Goal: Task Accomplishment & Management: Manage account settings

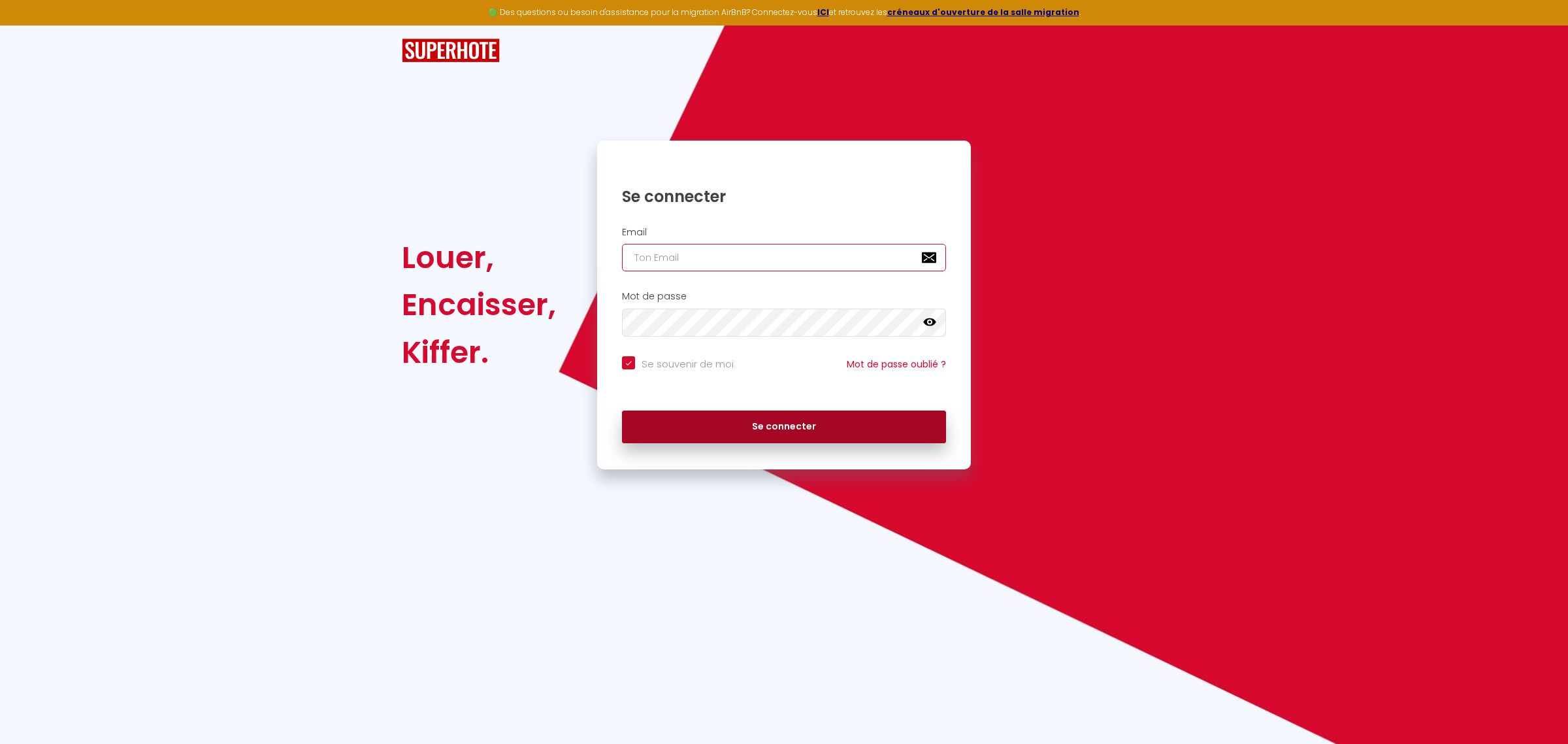
type input "[EMAIL_ADDRESS][DOMAIN_NAME]"
click at [782, 426] on button "Se connecter" at bounding box center [784, 426] width 324 height 32
checkbox input "true"
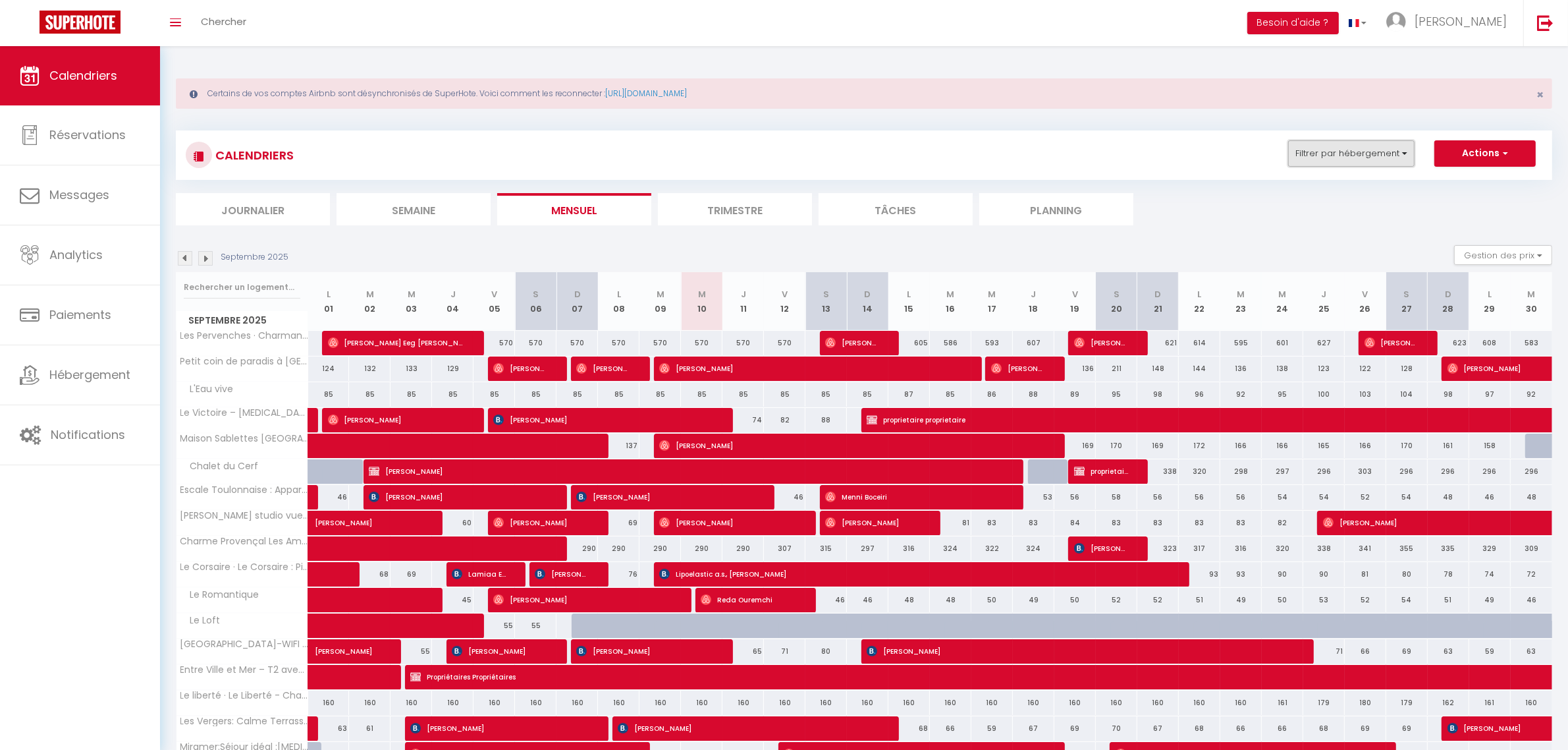
click at [1350, 146] on button "Filtrer par hébergement" at bounding box center [1350, 153] width 126 height 26
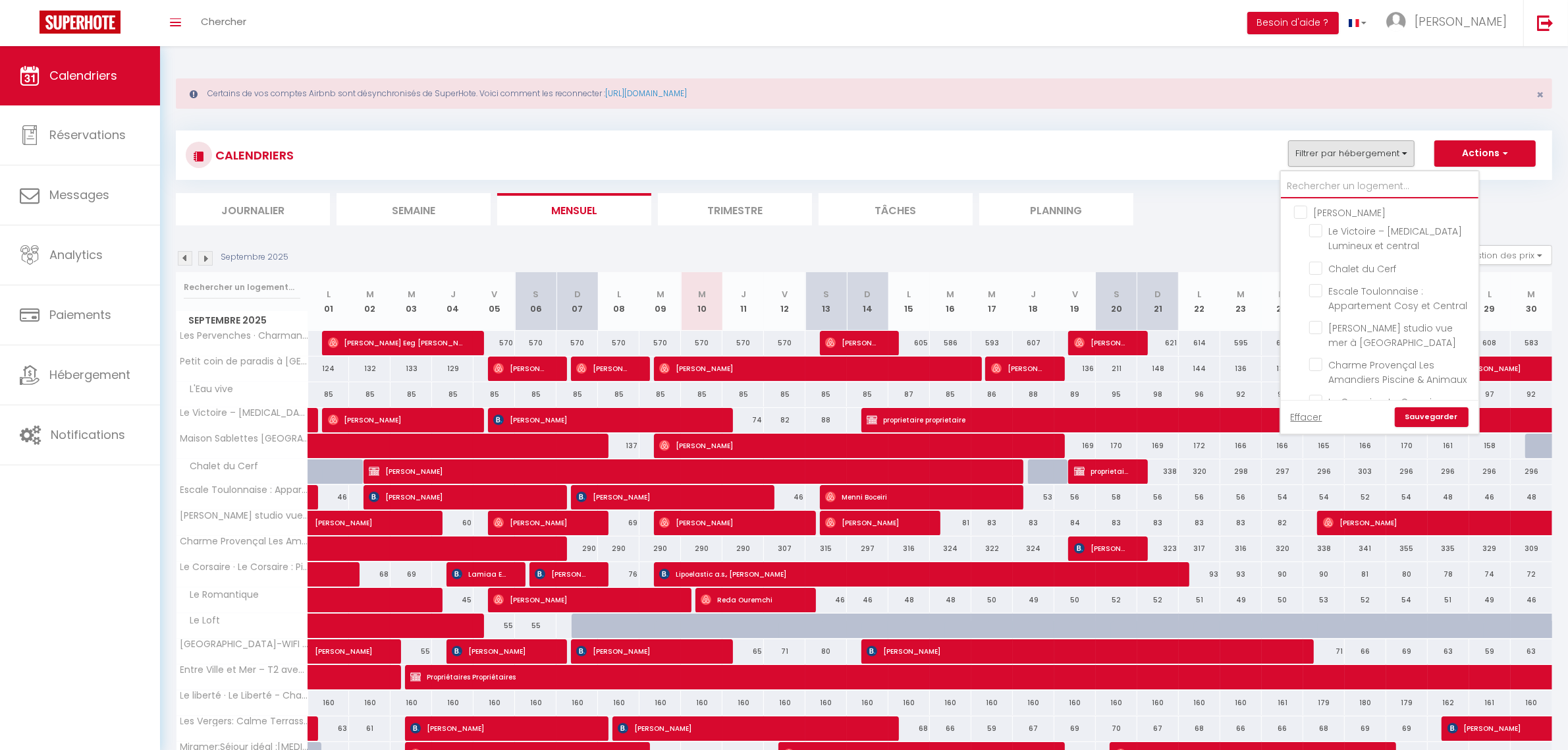
click at [1331, 190] on input "text" at bounding box center [1379, 187] width 198 height 24
type input "v"
checkbox input "false"
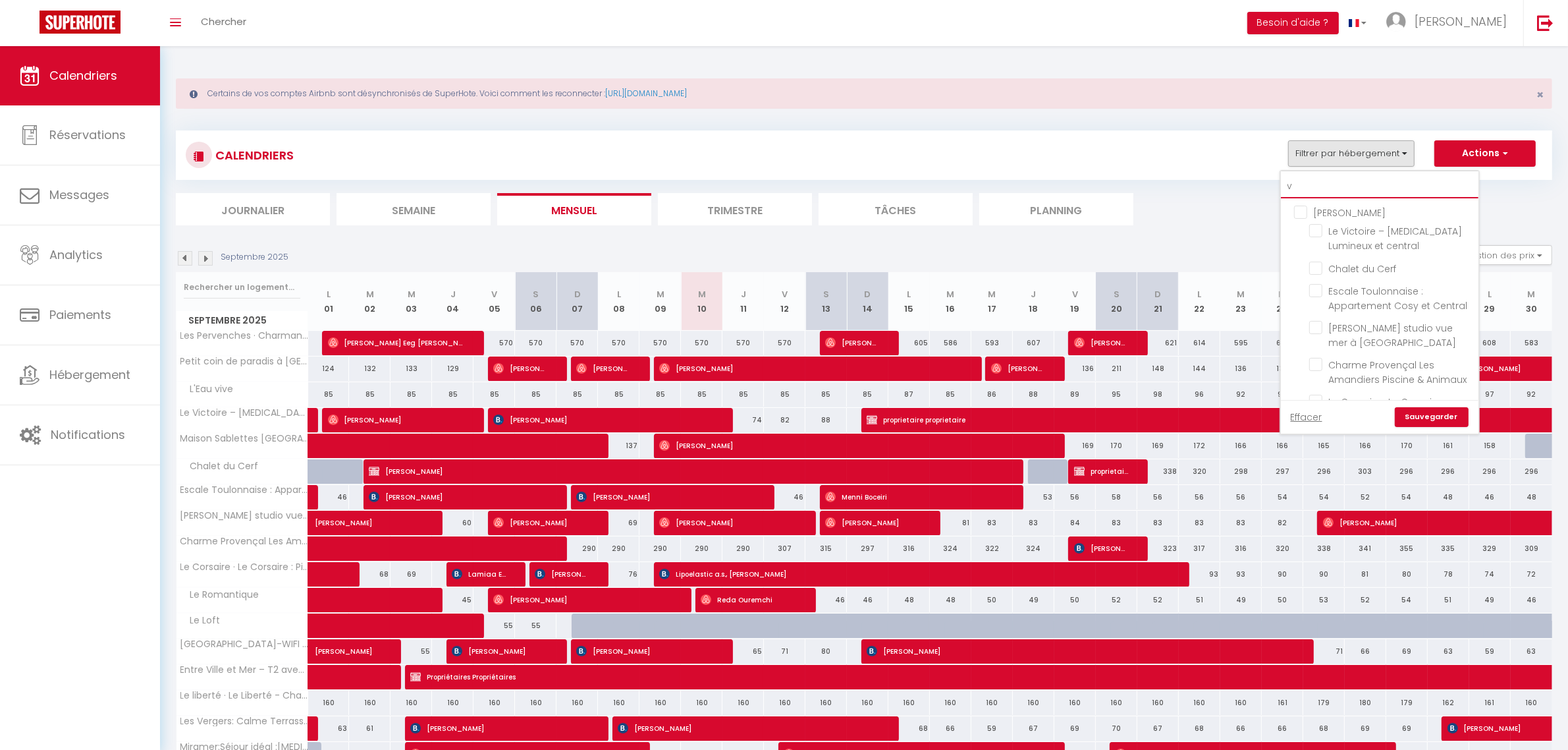
checkbox input "false"
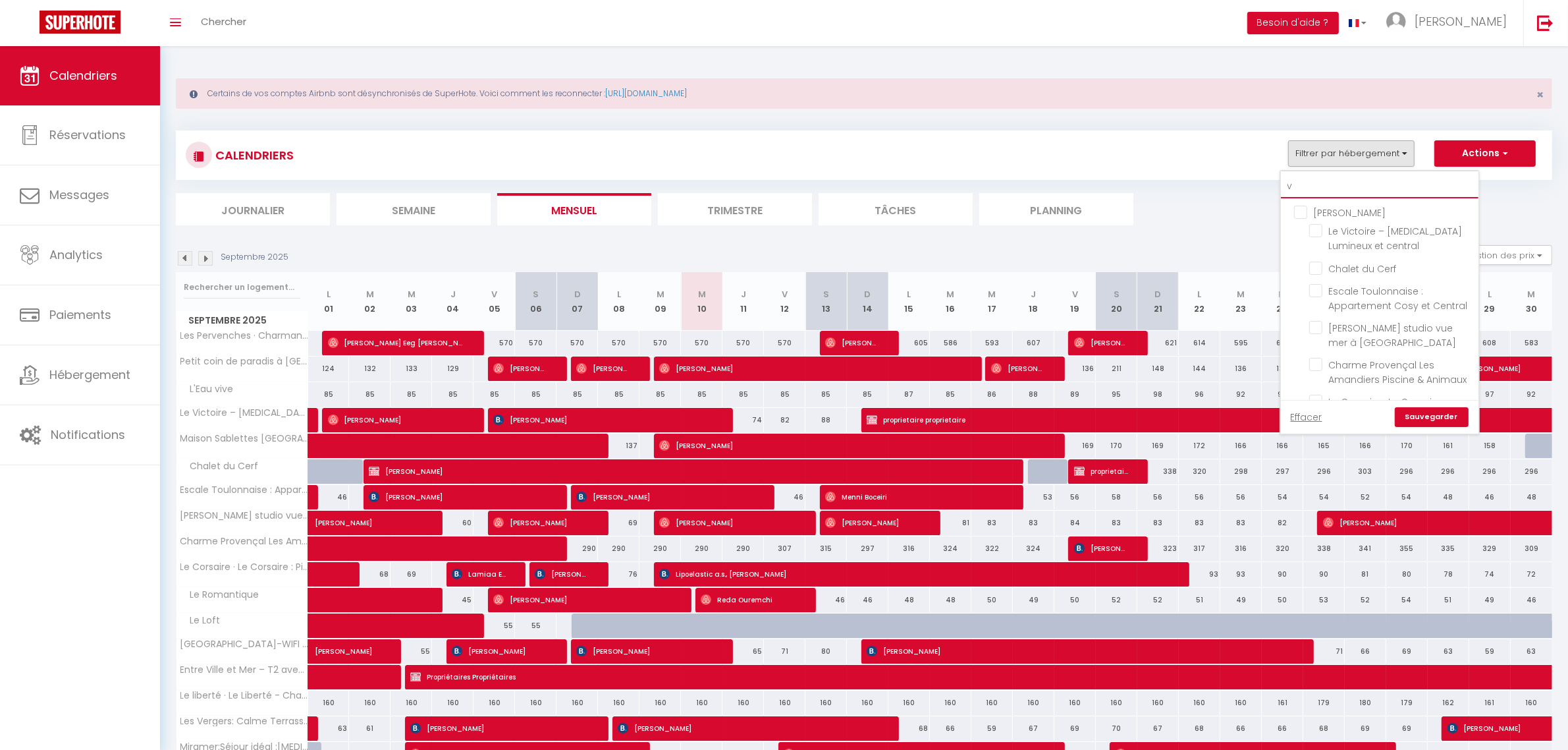
checkbox input "false"
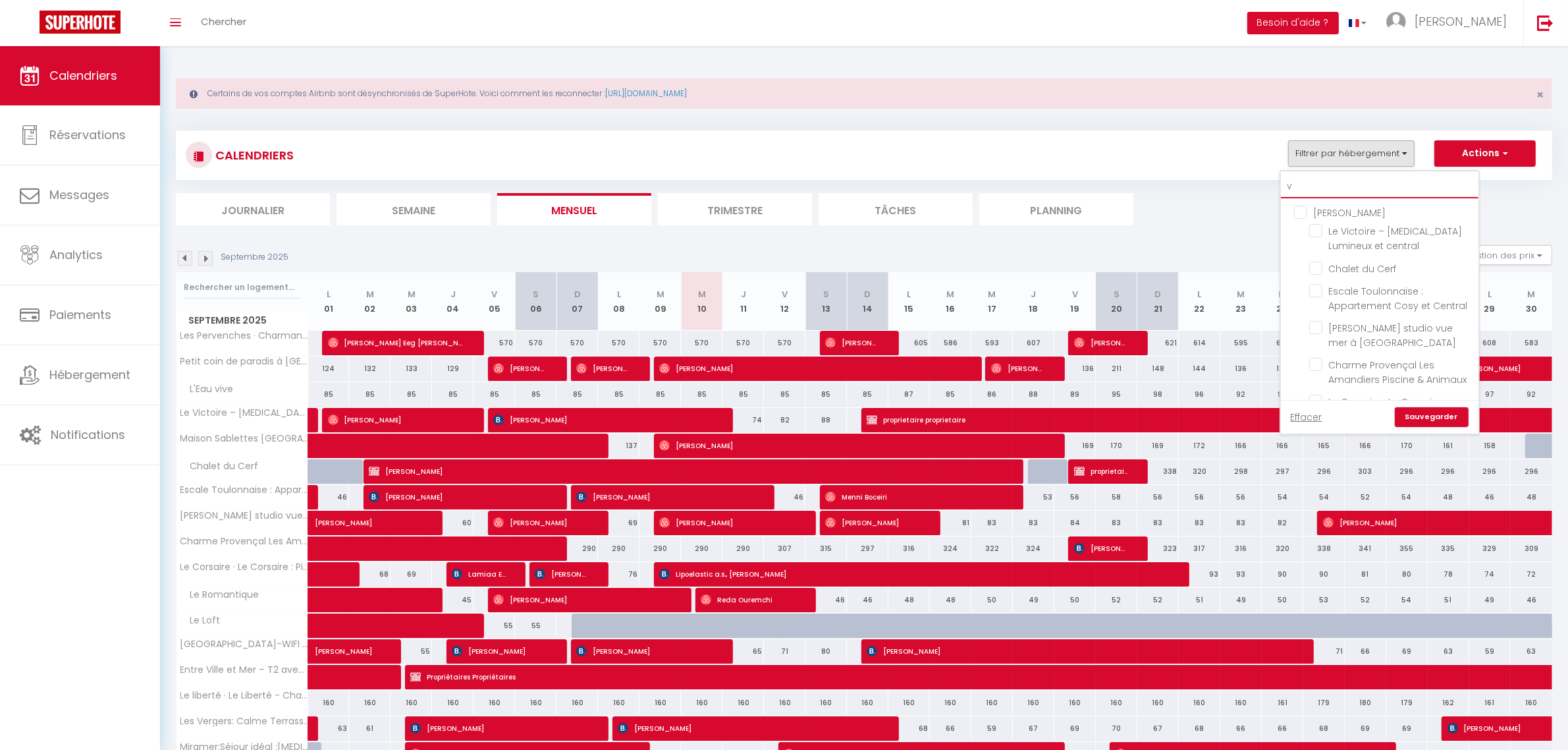
checkbox input "false"
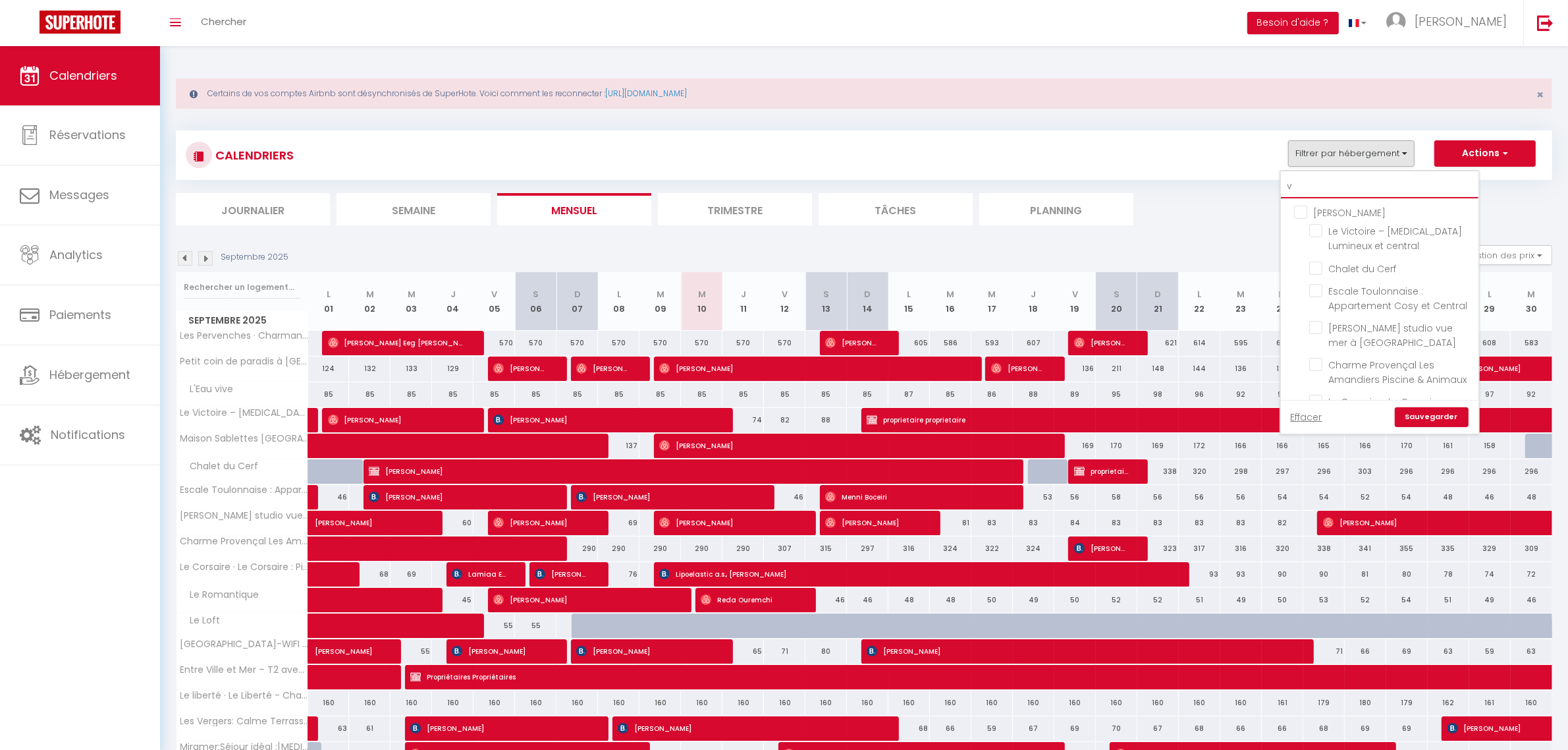
checkbox input "false"
type input "vo"
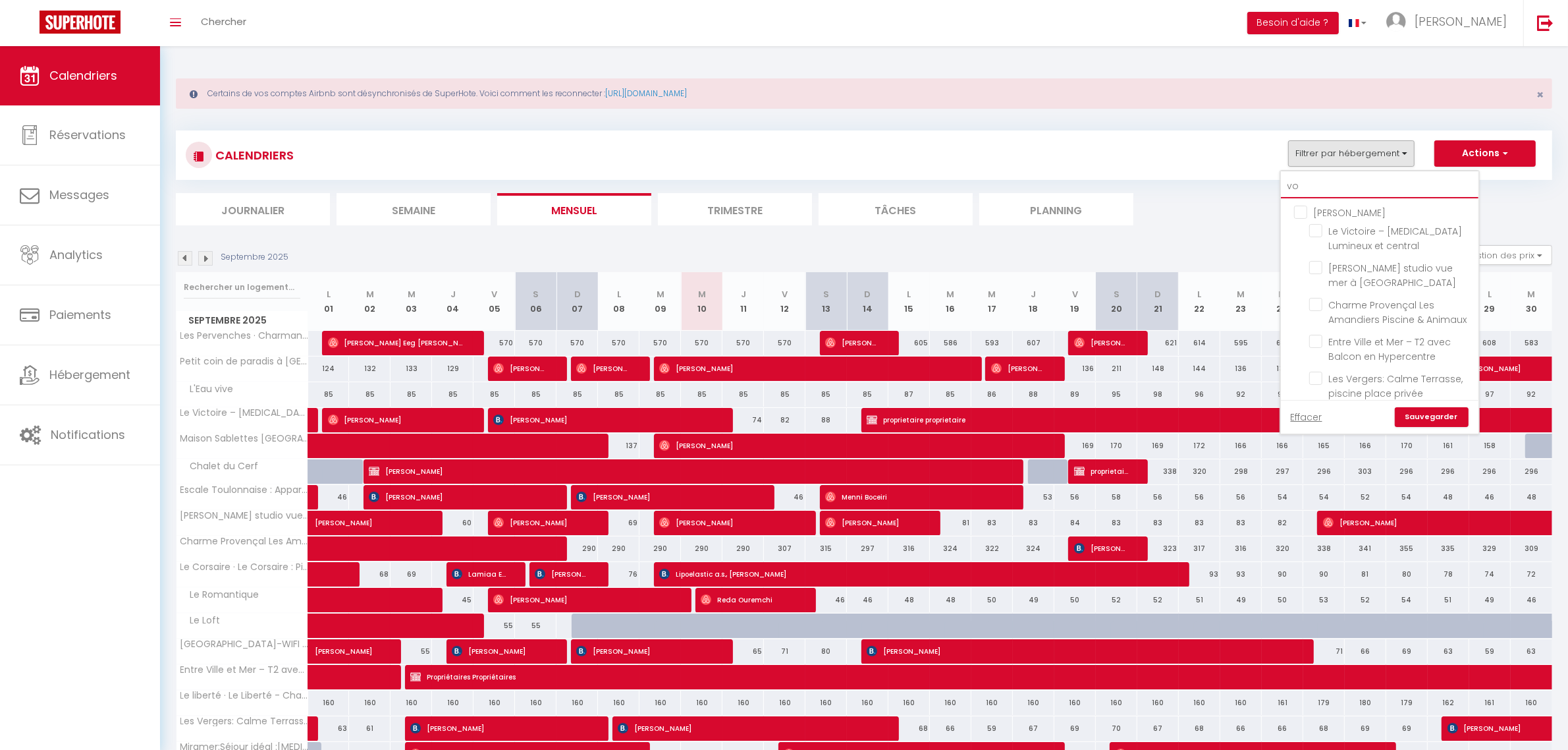
checkbox input "false"
type input "vol"
checkbox input "false"
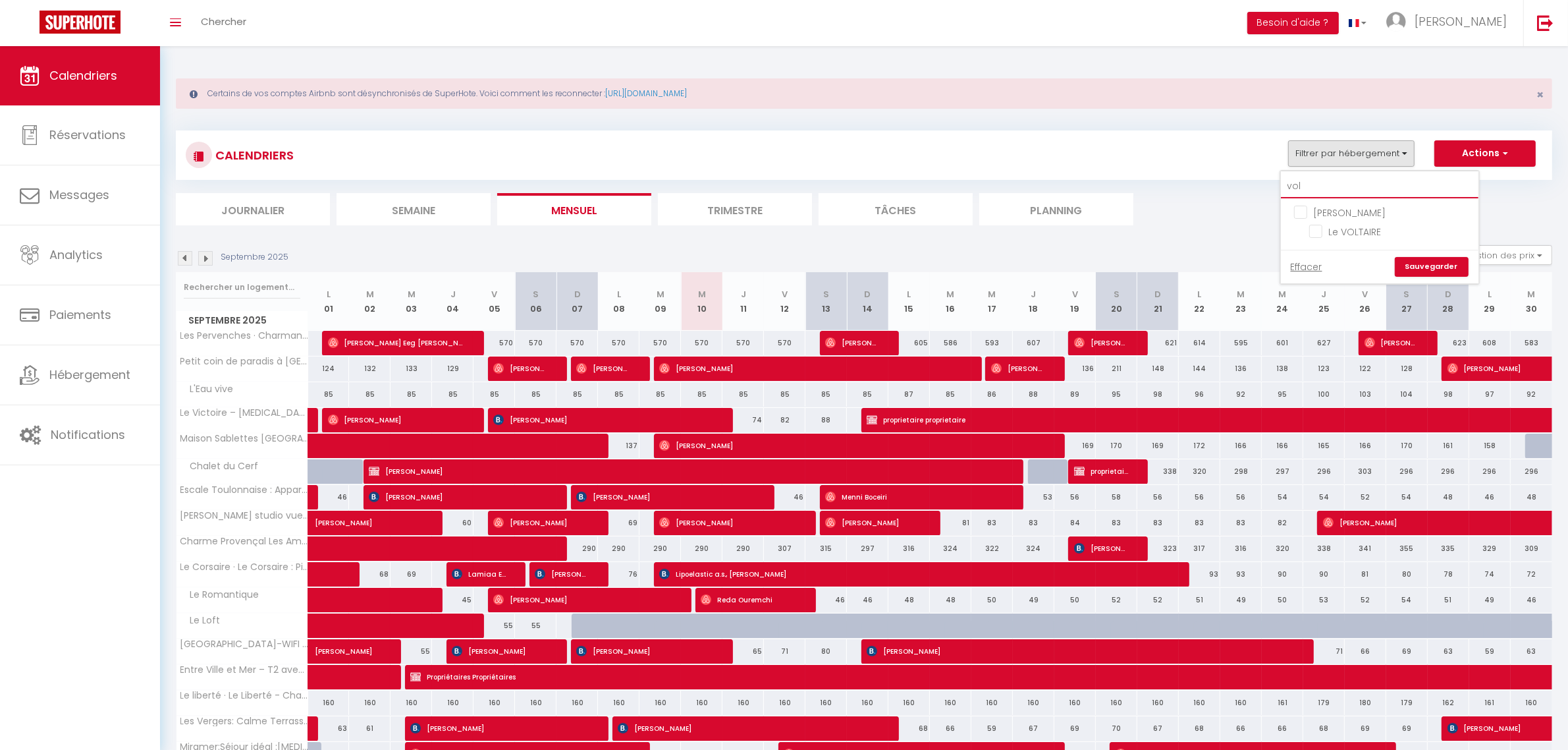
type input "volt"
checkbox input "false"
type input "volta"
checkbox input "false"
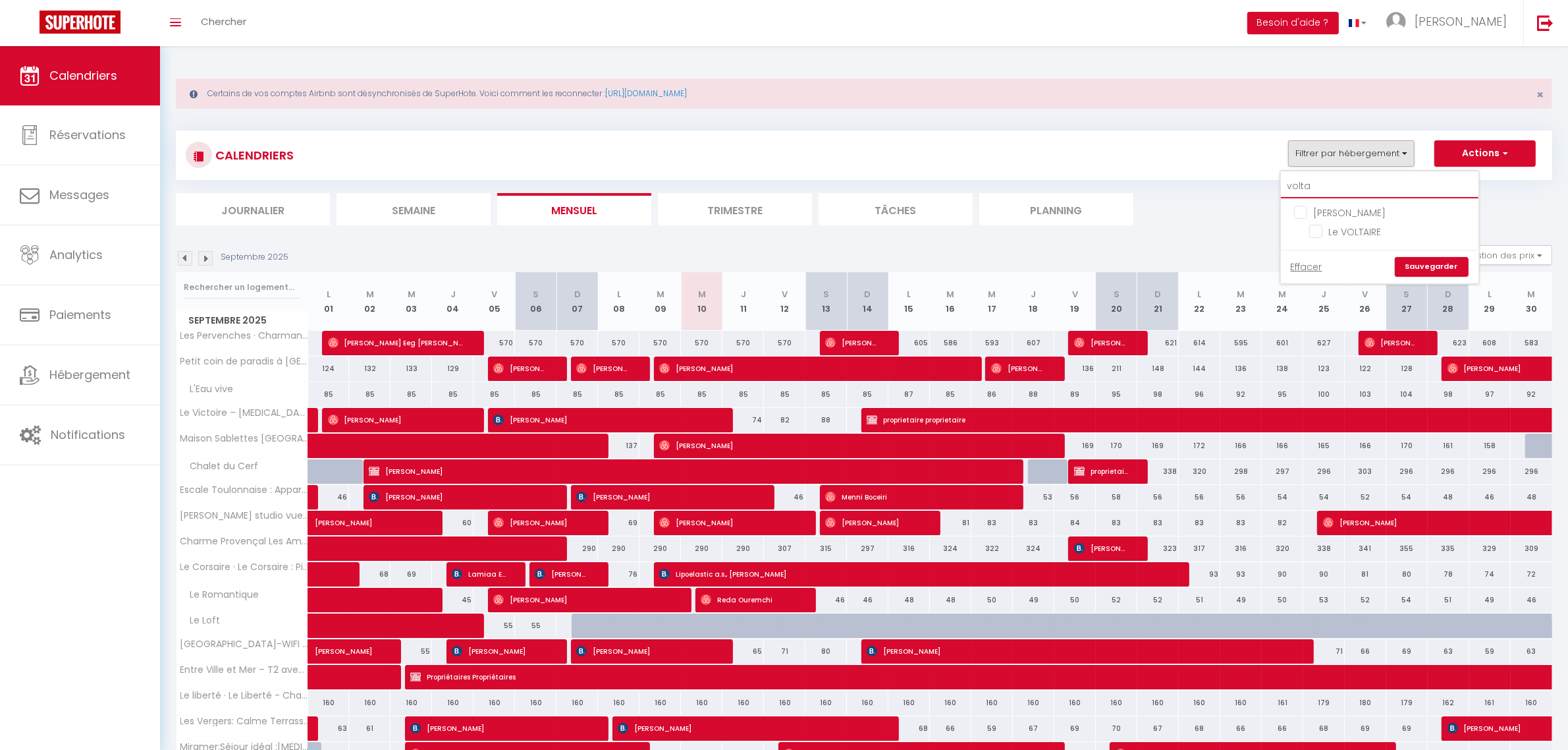
checkbox input "false"
type input "voltai"
checkbox input "false"
type input "voltair"
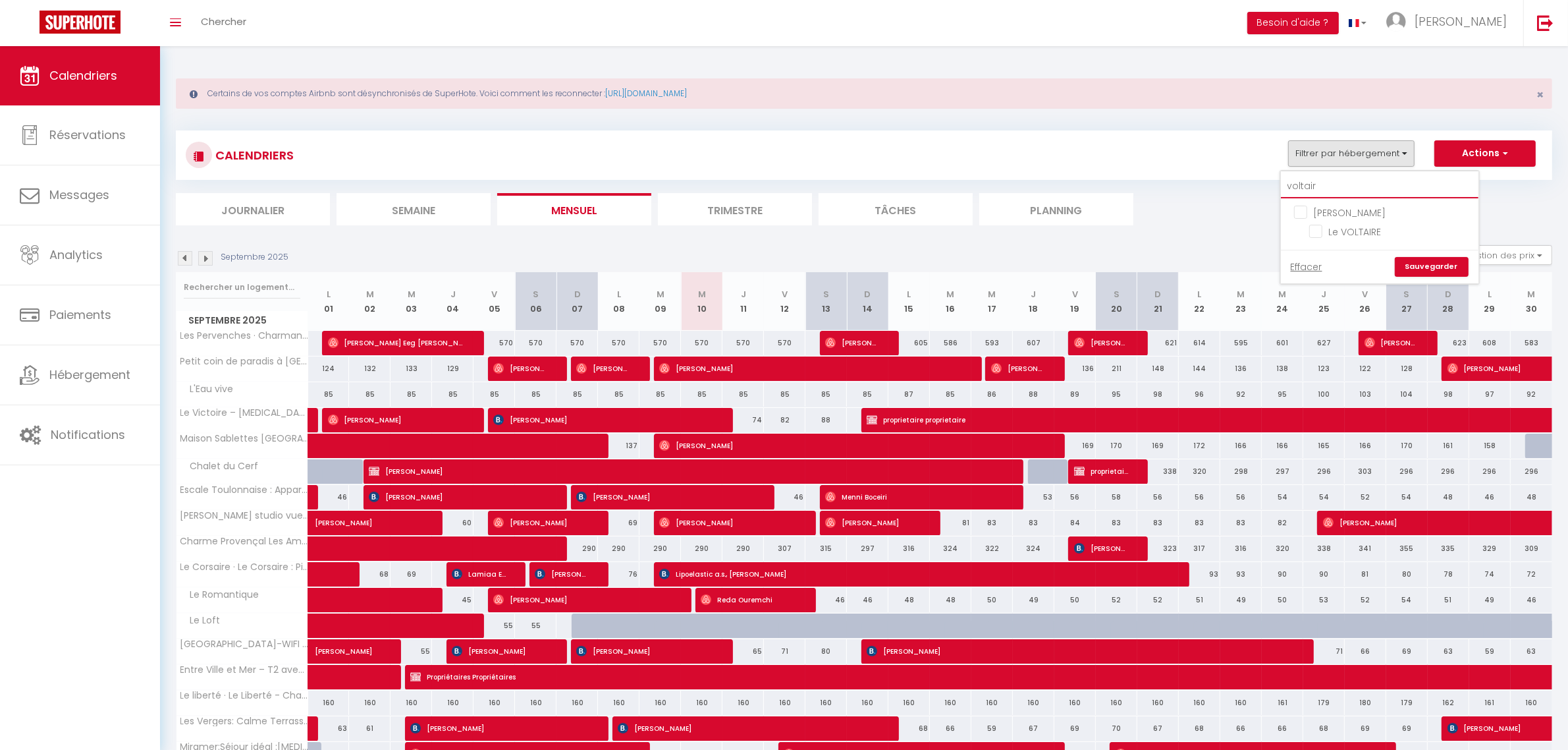
checkbox input "false"
type input "voltaire"
checkbox input "false"
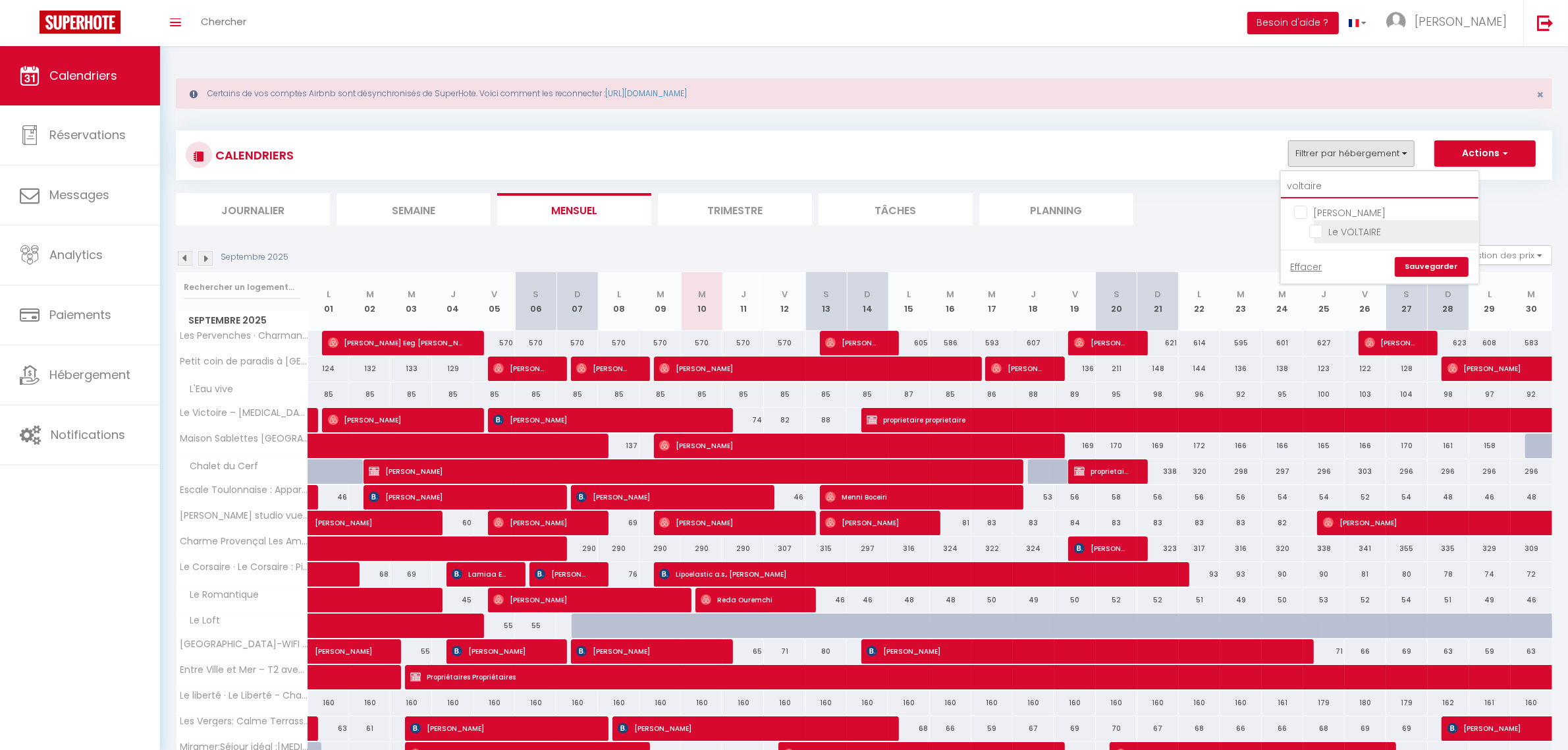
type input "voltaire"
click at [1309, 234] on input "Le VOLTAIRE" at bounding box center [1391, 230] width 165 height 14
checkbox input "true"
click at [1420, 274] on link "Sauvegarder" at bounding box center [1431, 267] width 73 height 20
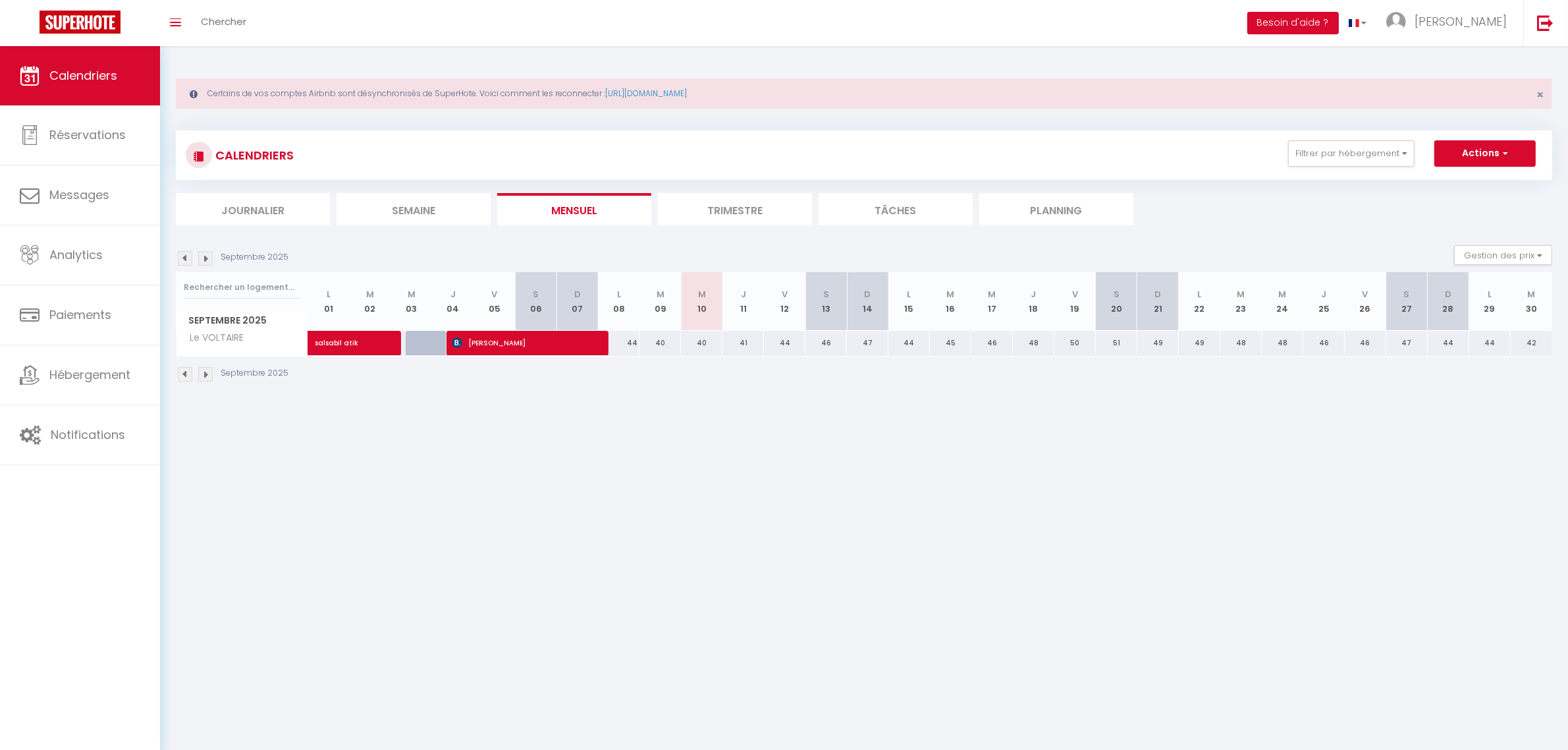
click at [706, 344] on div "40" at bounding box center [702, 343] width 42 height 24
type input "40"
type input "Mer 10 Septembre 2025"
type input "Jeu 11 Septembre 2025"
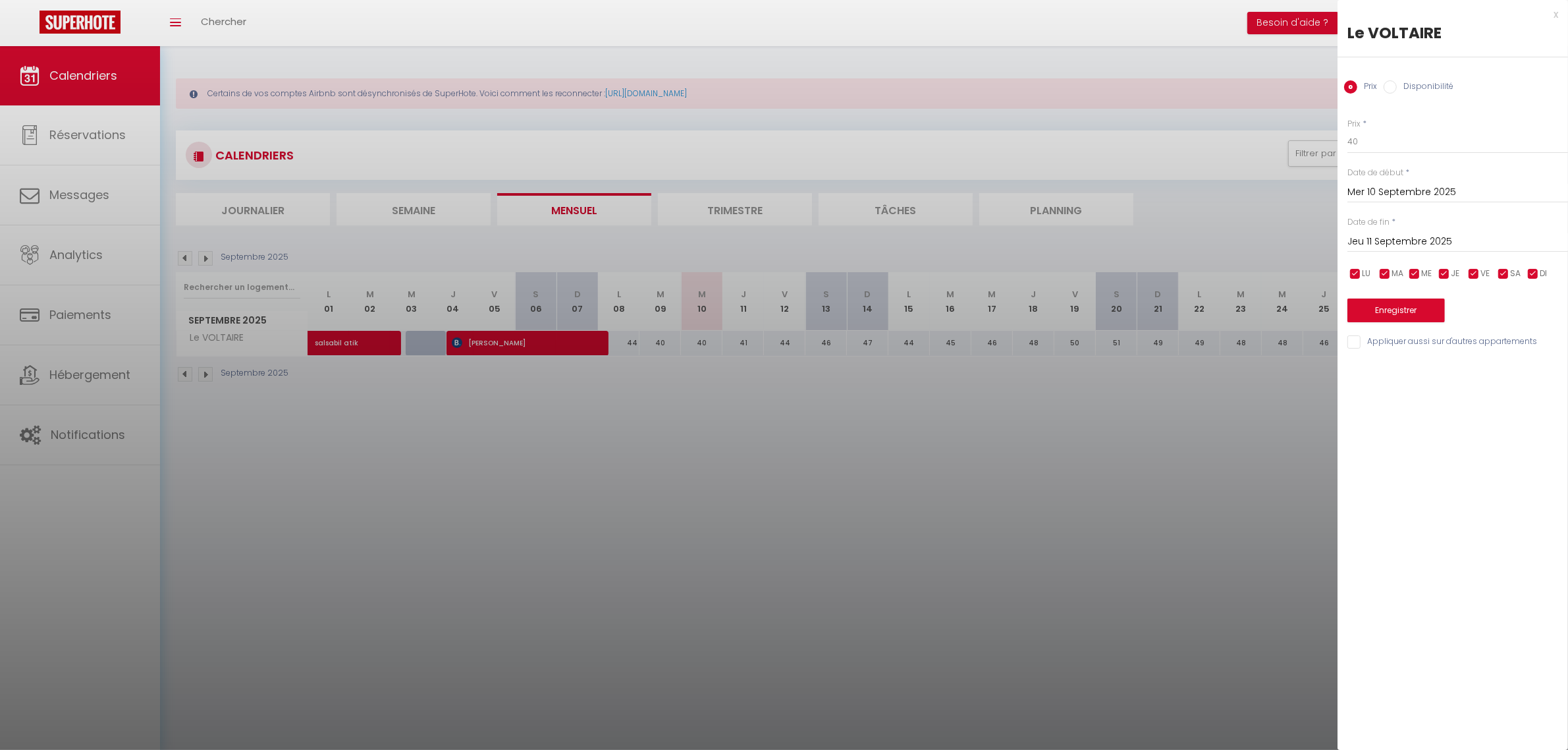
click at [1391, 86] on input "Disponibilité" at bounding box center [1389, 87] width 14 height 14
radio input "true"
radio input "false"
click at [1463, 232] on div "[DATE] < [DATE] > Dim Lun Mar Mer Jeu Ven Sam 1 2 3 4 5 6 7 8 9 10 11 12 13 14 …" at bounding box center [1457, 242] width 220 height 24
click at [1458, 242] on input "Jeu 11 Septembre 2025" at bounding box center [1457, 243] width 220 height 17
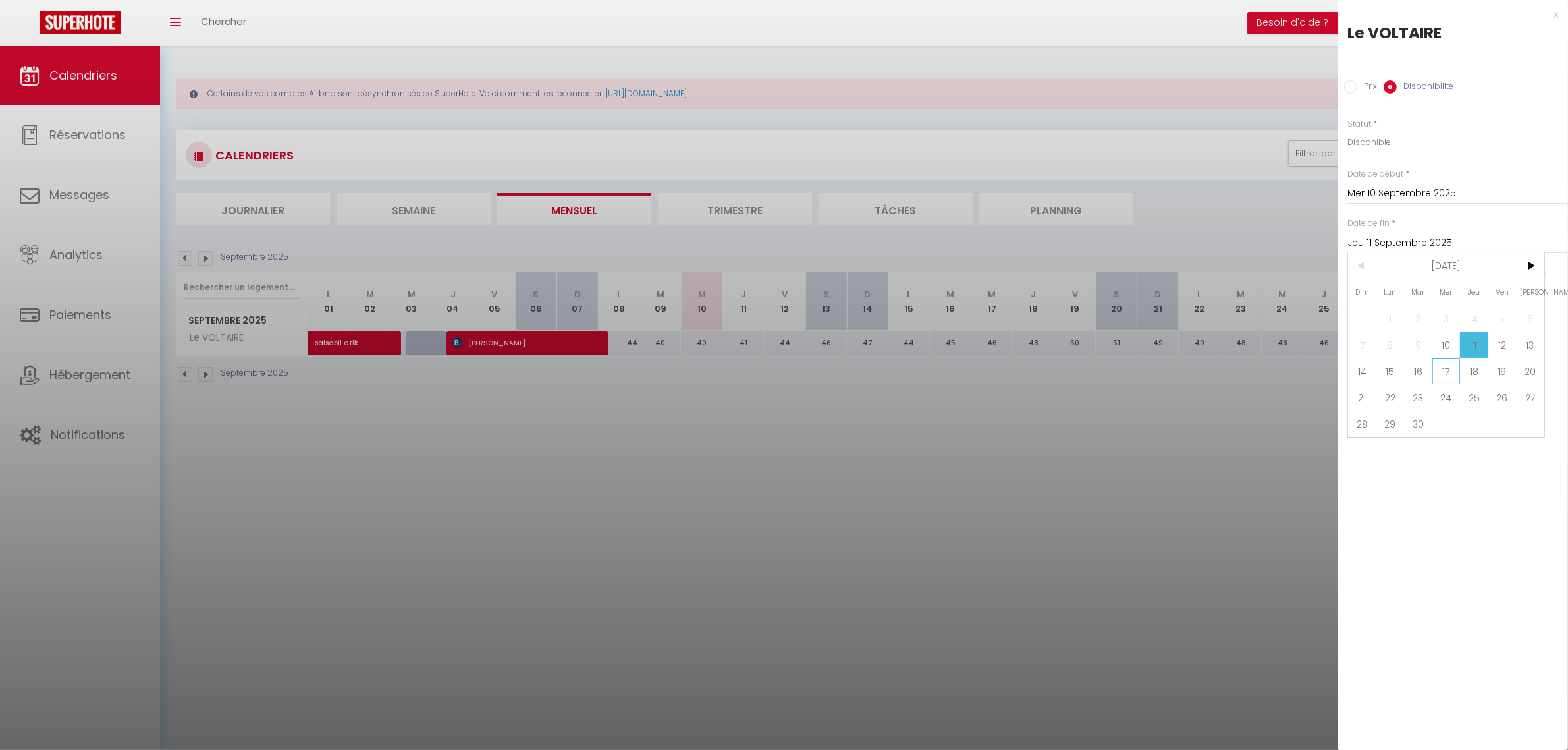
click at [1448, 375] on span "17" at bounding box center [1446, 371] width 28 height 26
type input "Mer 17 Septembre 2025"
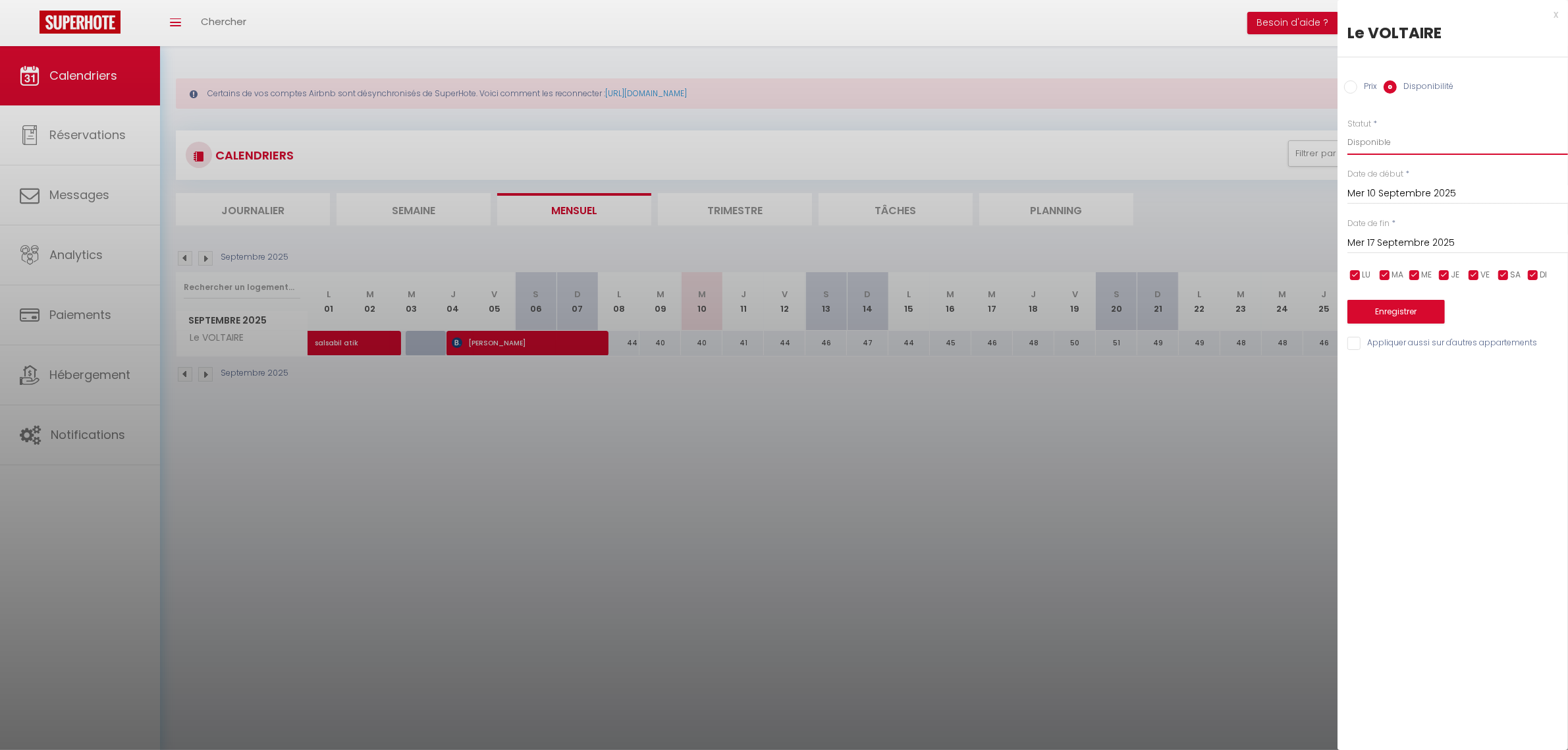
click at [1386, 145] on select "Disponible Indisponible" at bounding box center [1457, 142] width 220 height 25
select select "0"
click at [1348, 130] on select "Disponible Indisponible" at bounding box center [1457, 142] width 220 height 25
click at [1403, 315] on button "Enregistrer" at bounding box center [1397, 312] width 98 height 24
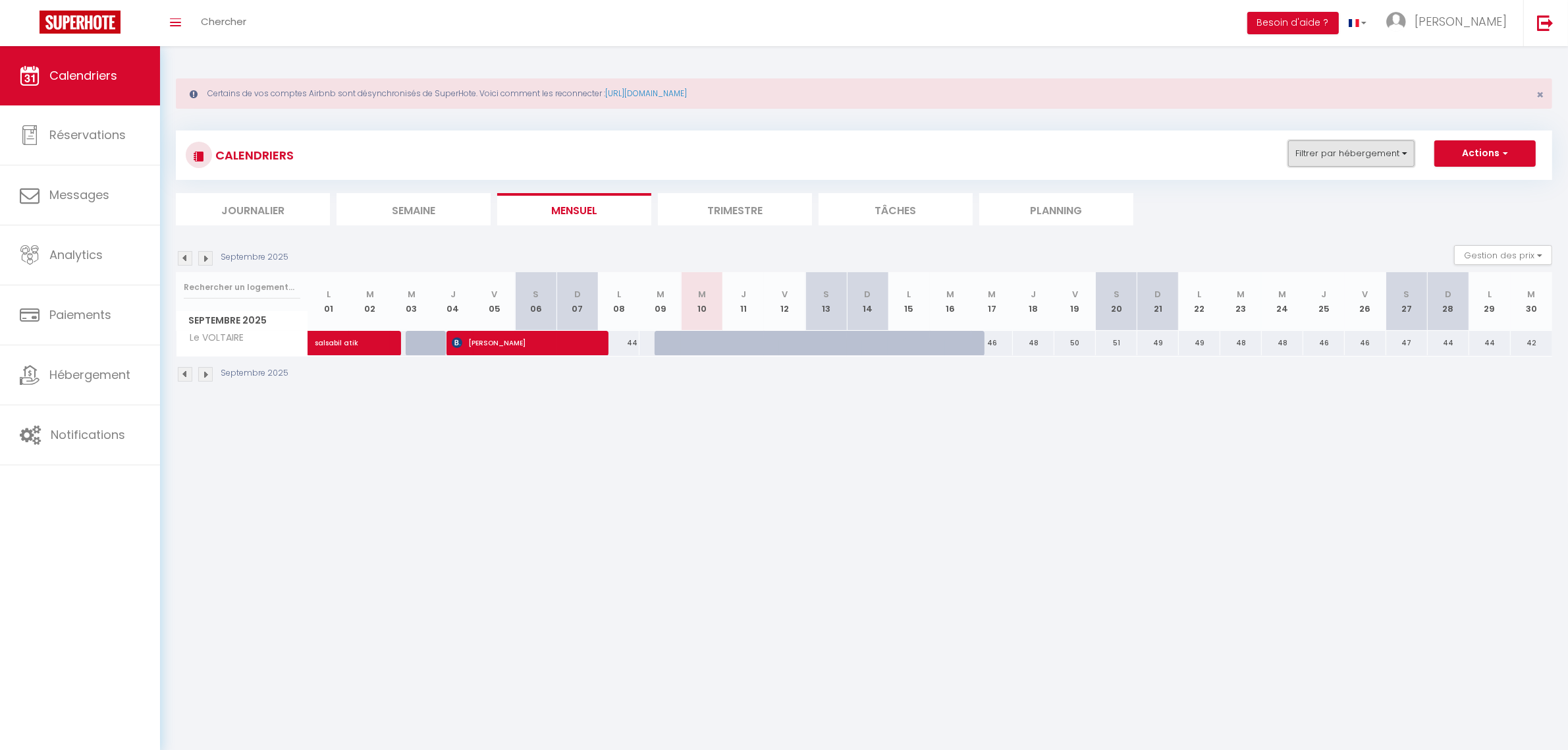
click at [1302, 153] on button "Filtrer par hébergement" at bounding box center [1350, 153] width 126 height 26
click at [1335, 179] on input "voltaire" at bounding box center [1379, 187] width 198 height 24
type input "v"
checkbox input "false"
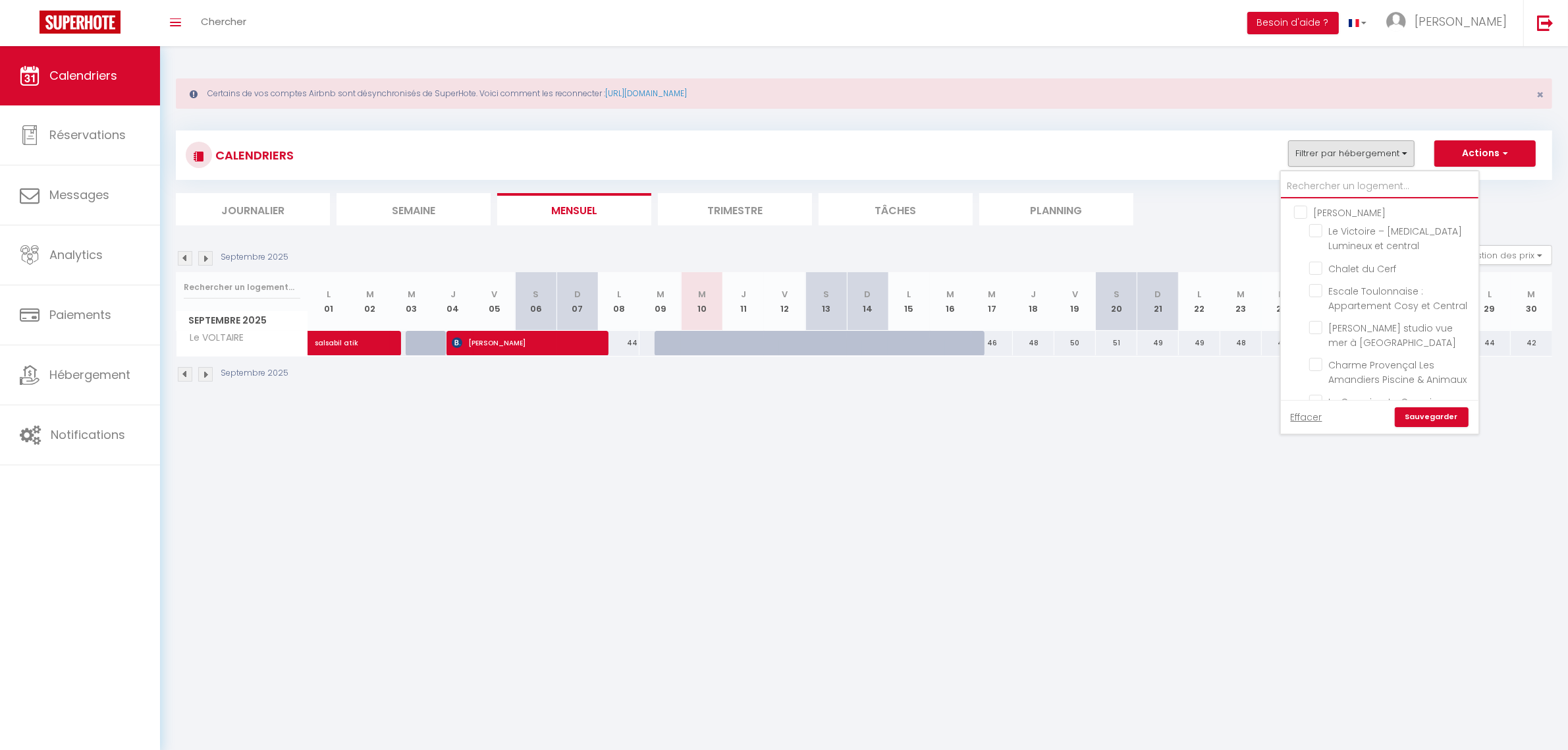
type input "p"
checkbox input "false"
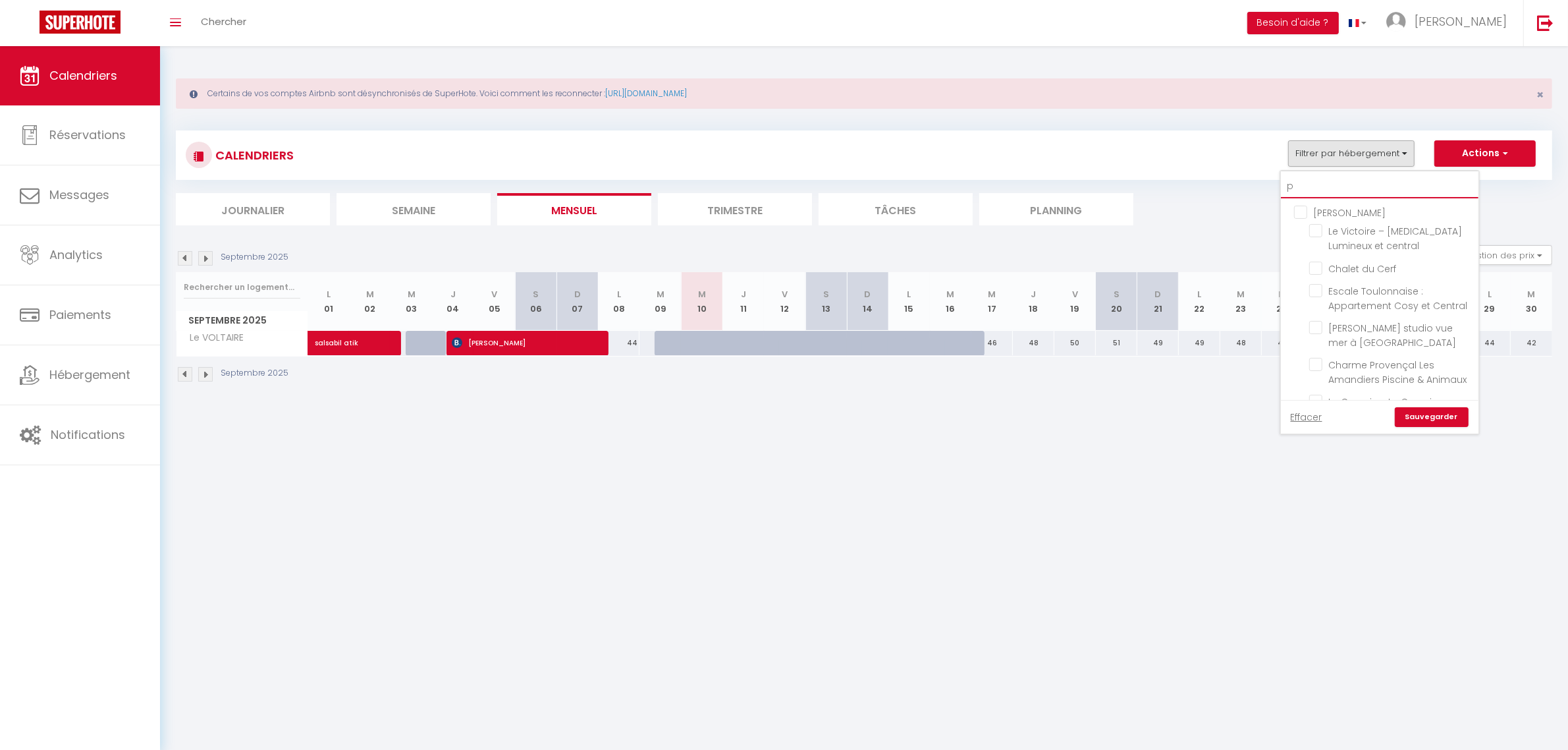
checkbox input "false"
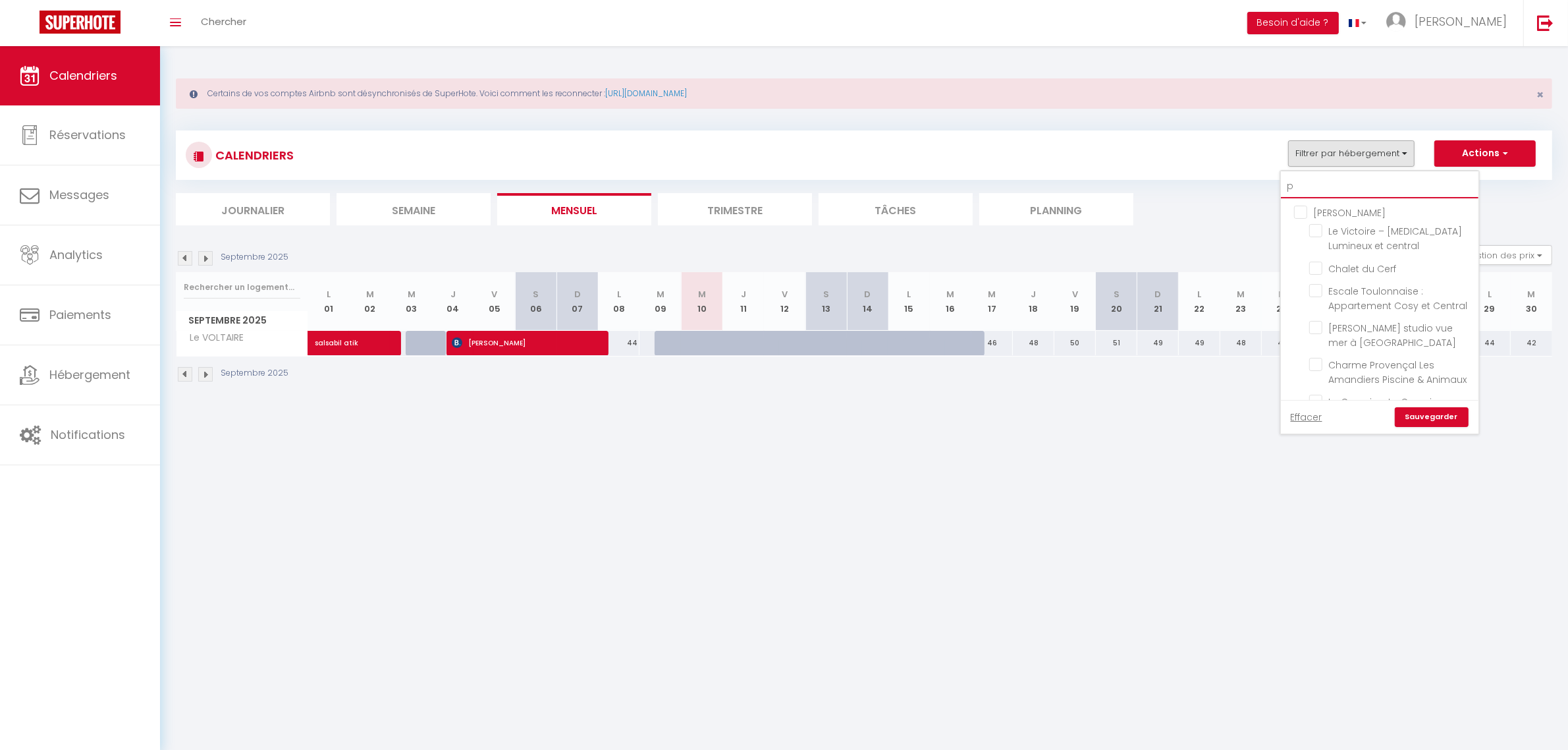
checkbox input "false"
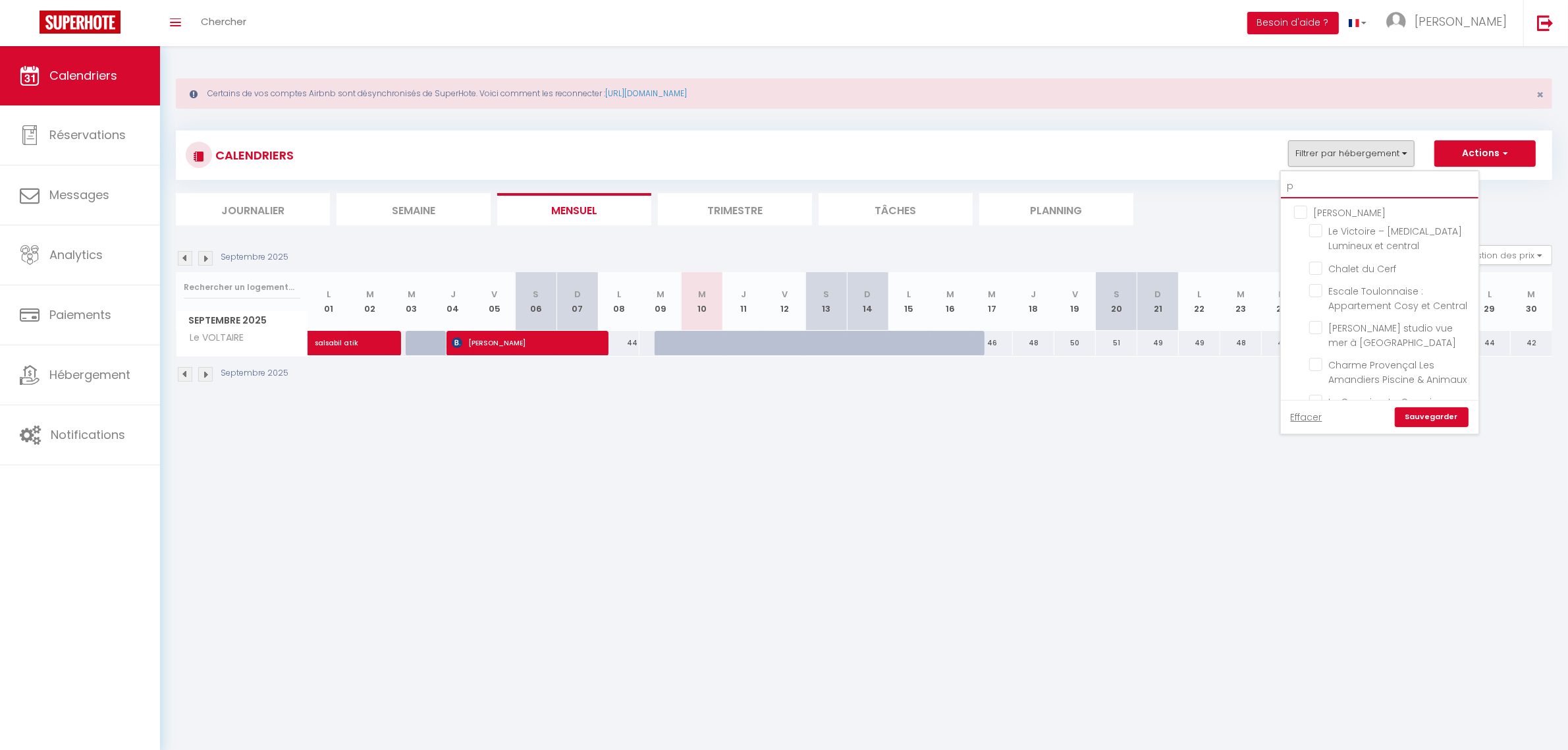
checkbox input "false"
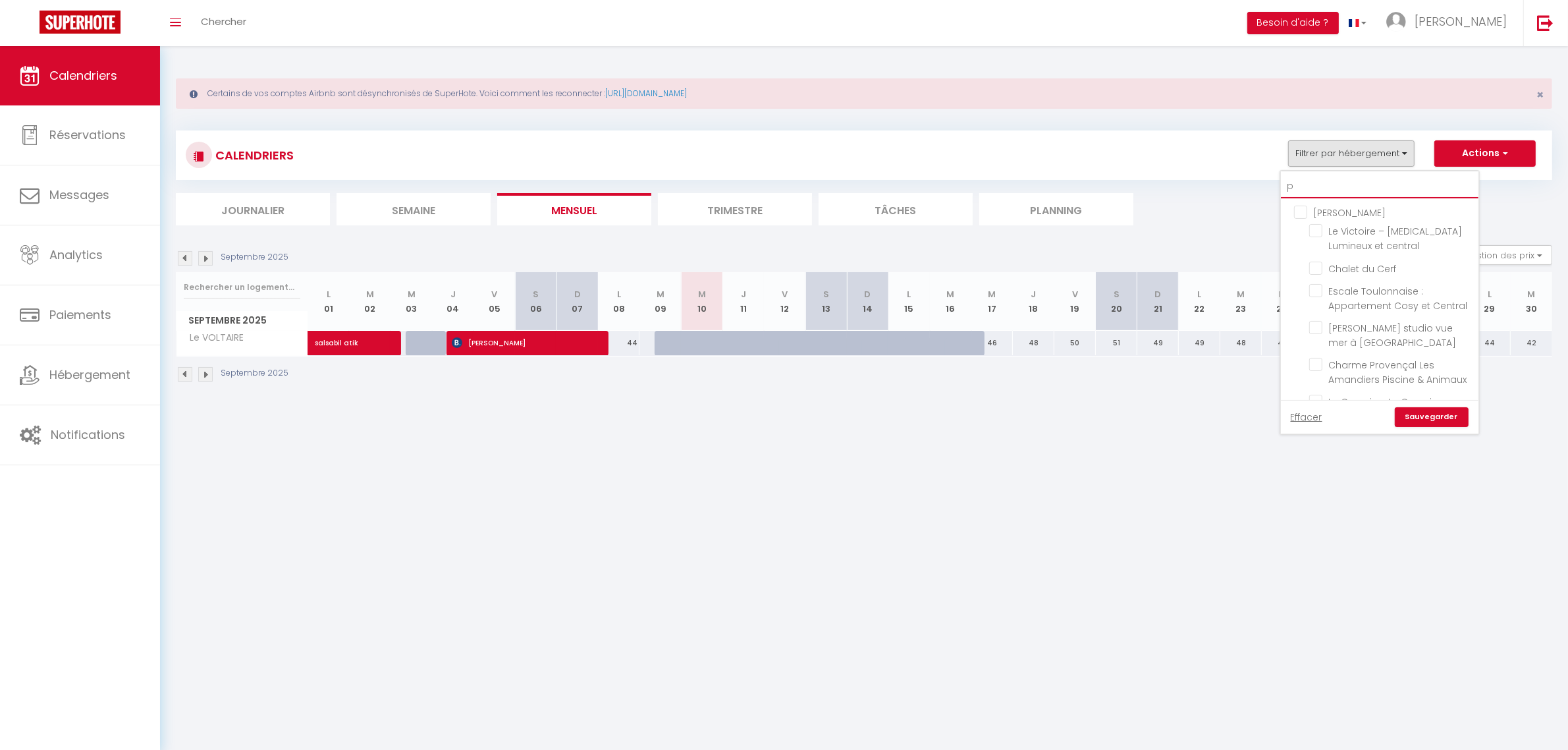
checkbox input "false"
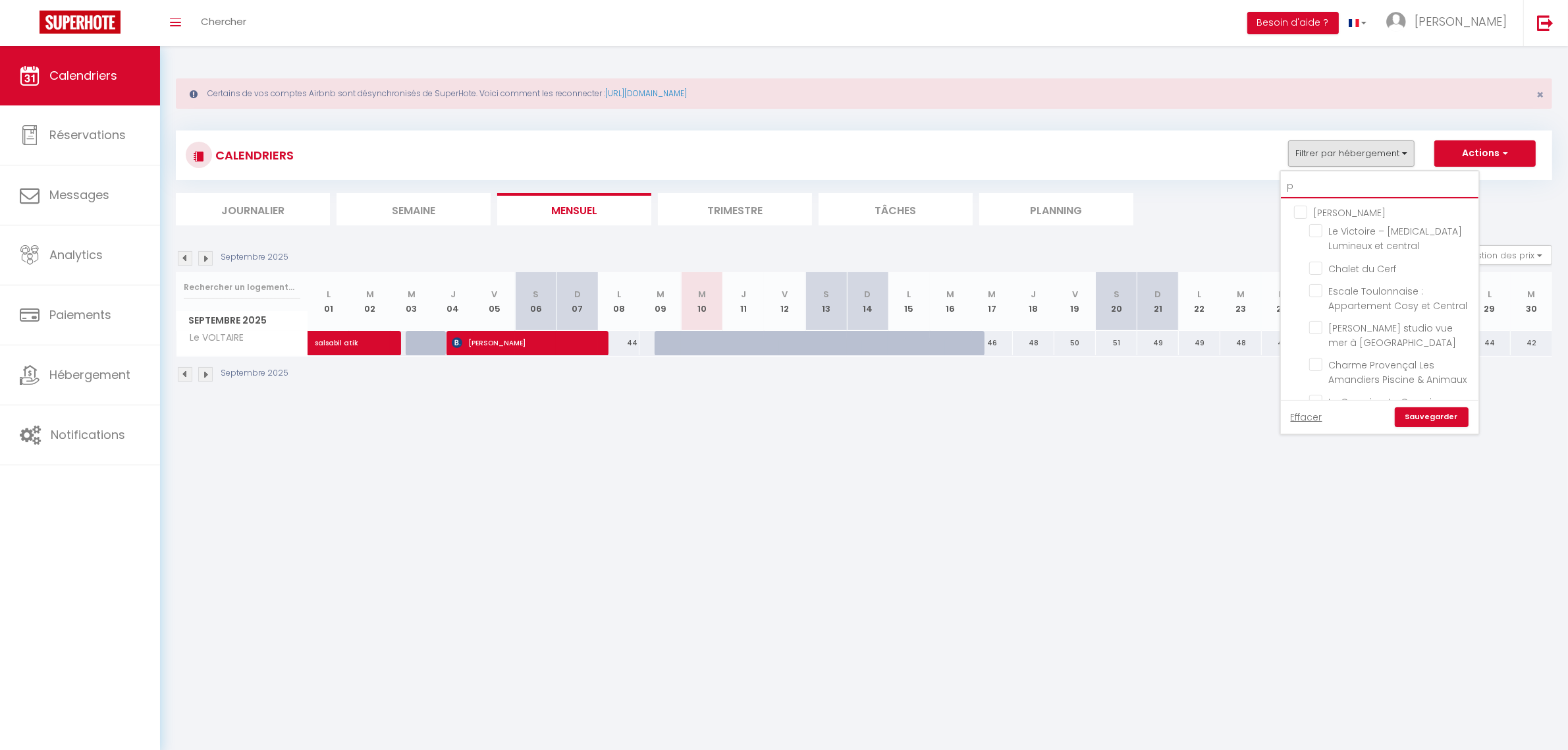
checkbox input "false"
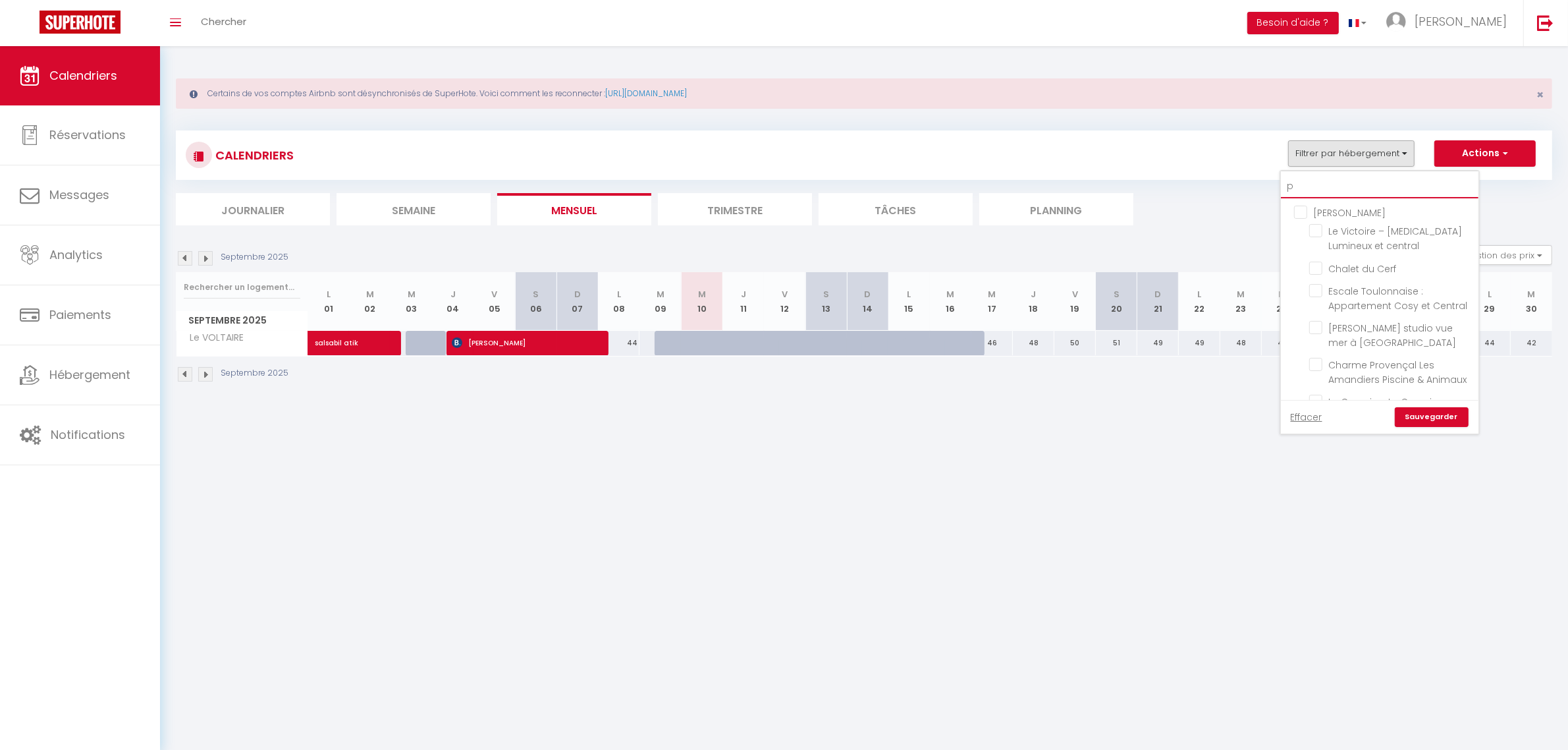
checkbox input "false"
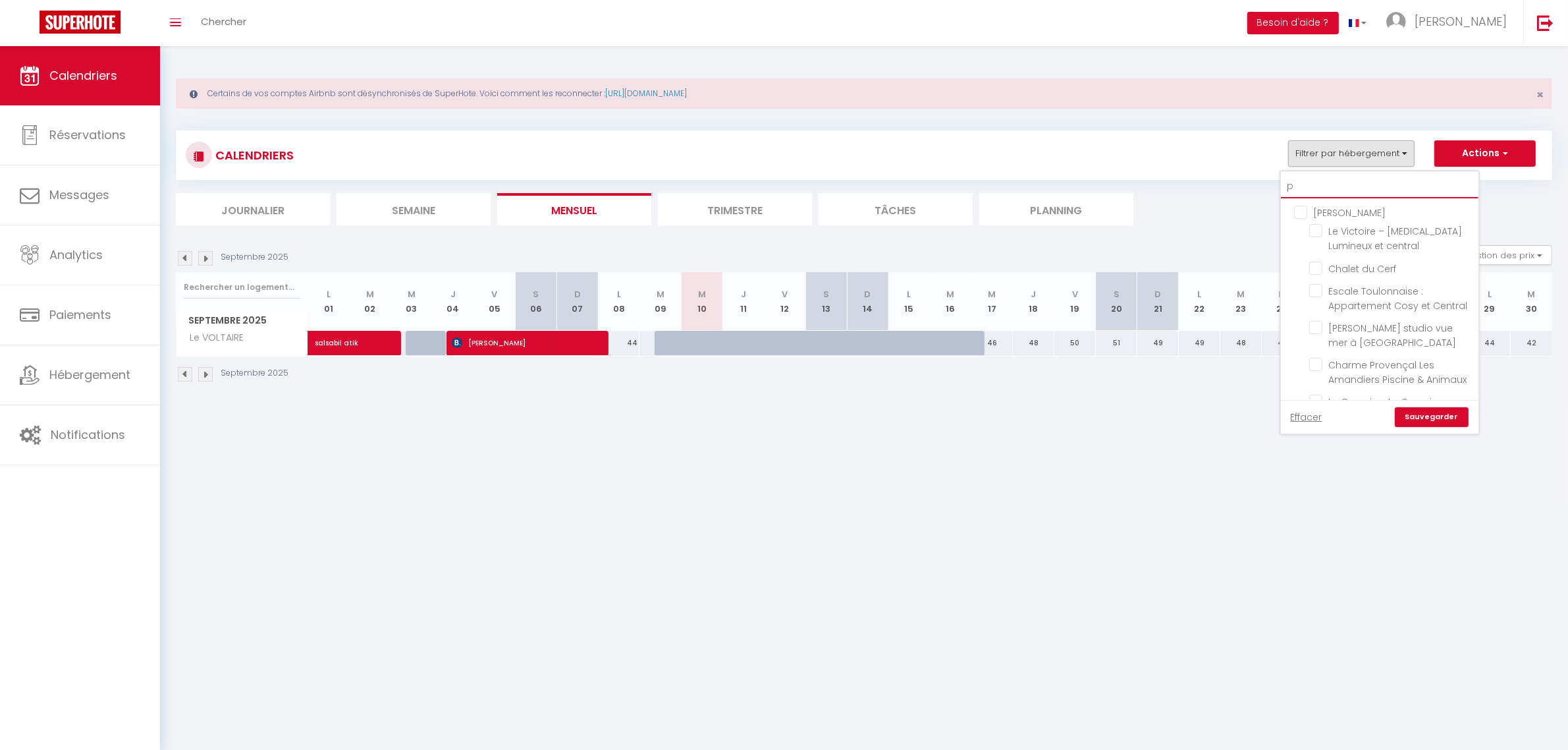
checkbox input "false"
type input "pa"
checkbox input "false"
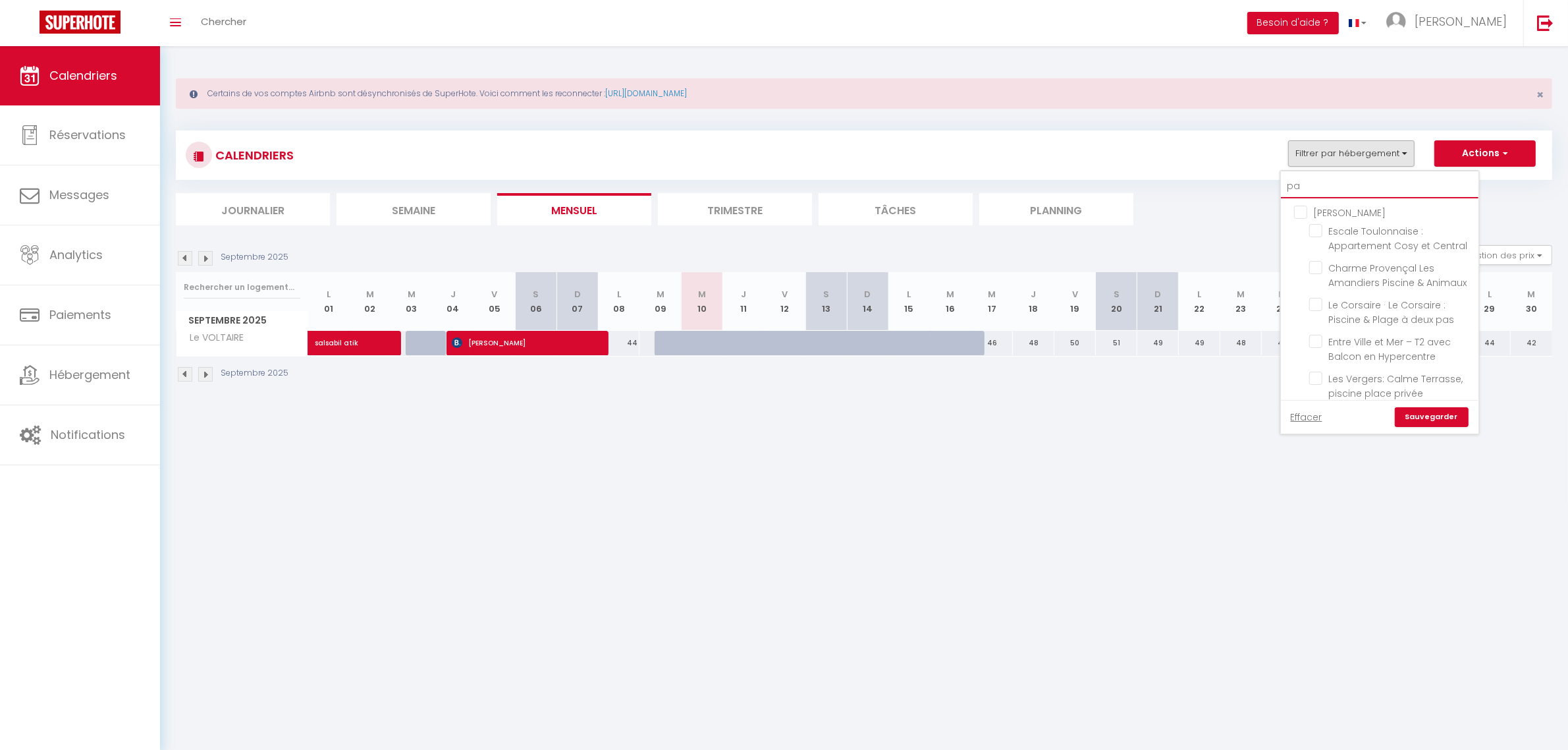
checkbox input "false"
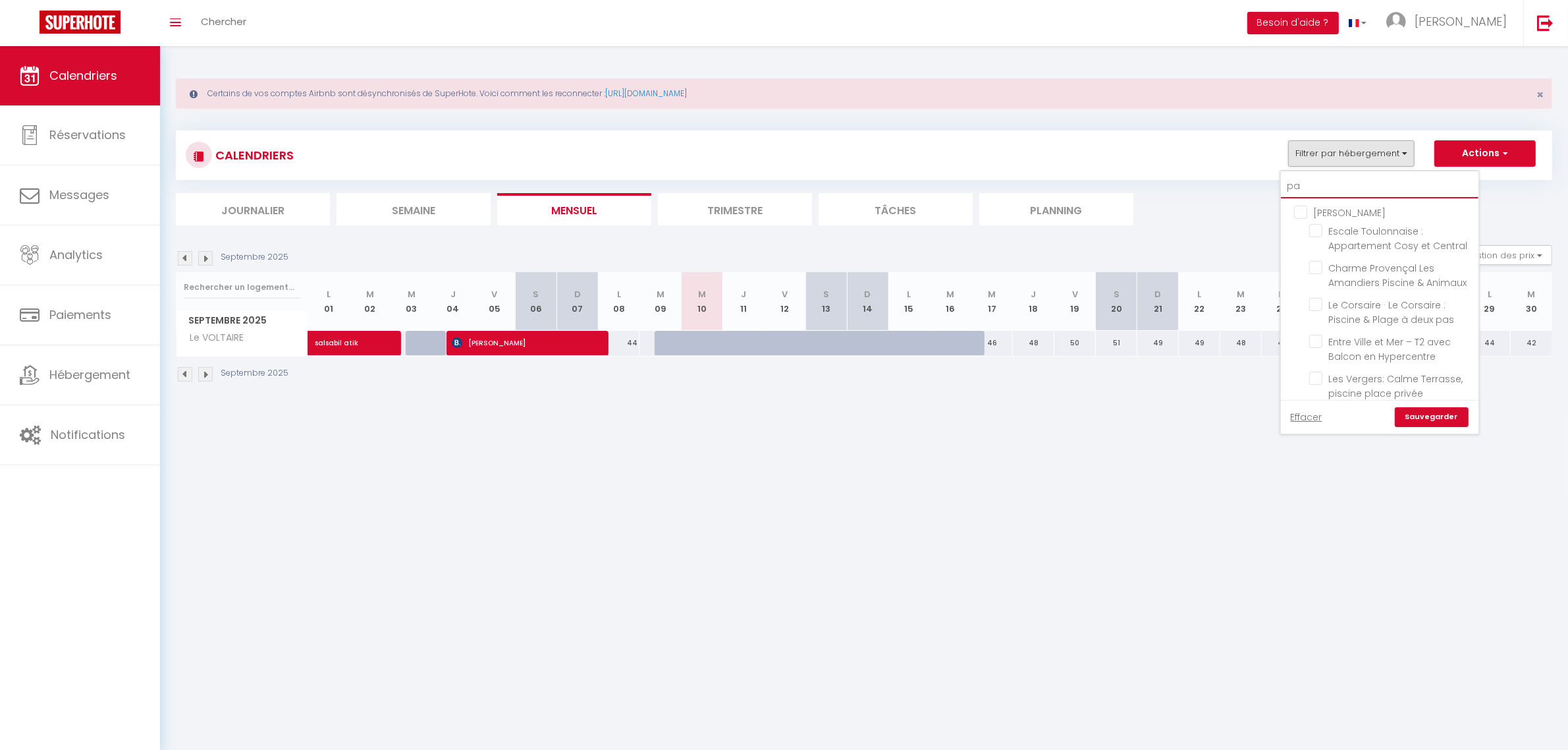
checkbox input "false"
type input "par"
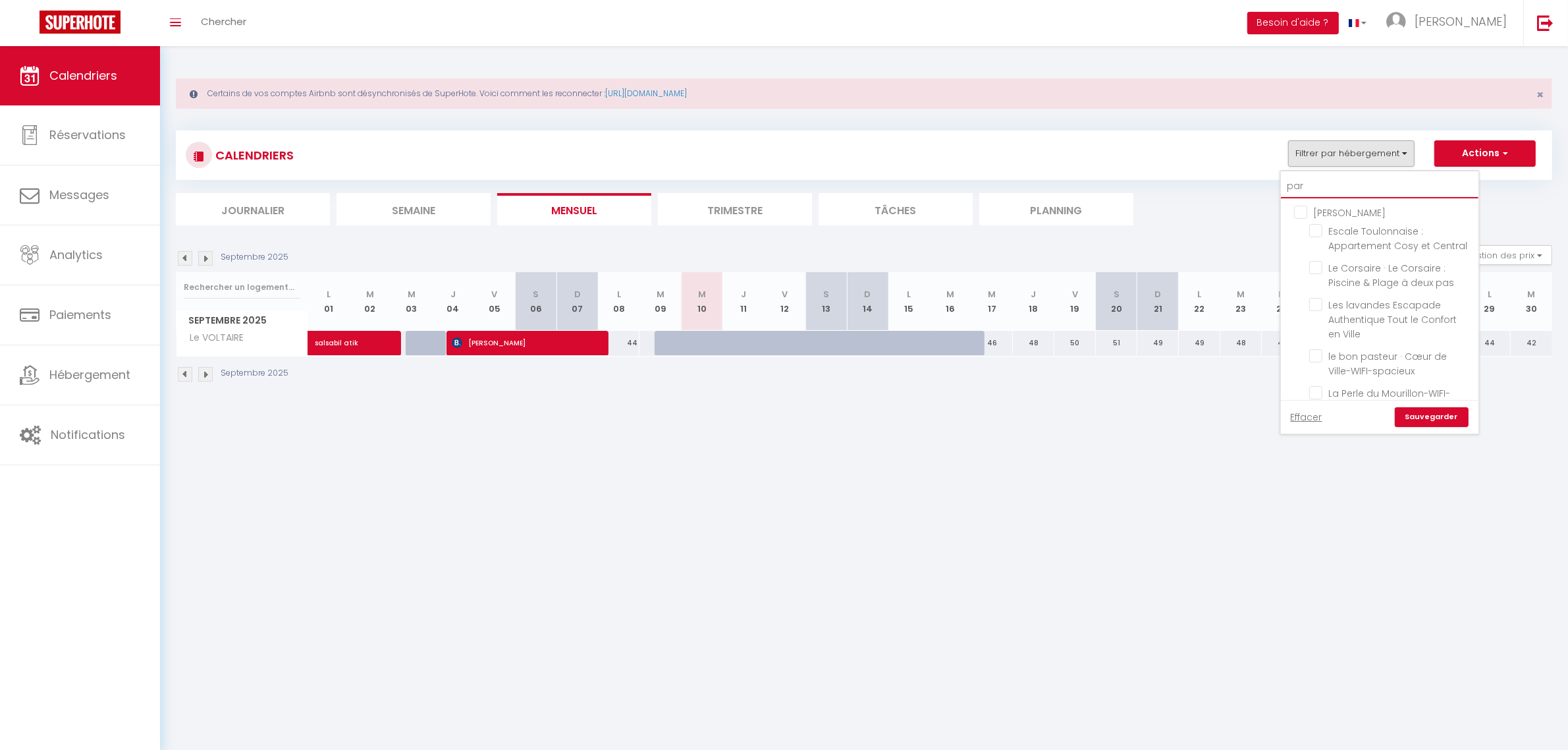
checkbox input "false"
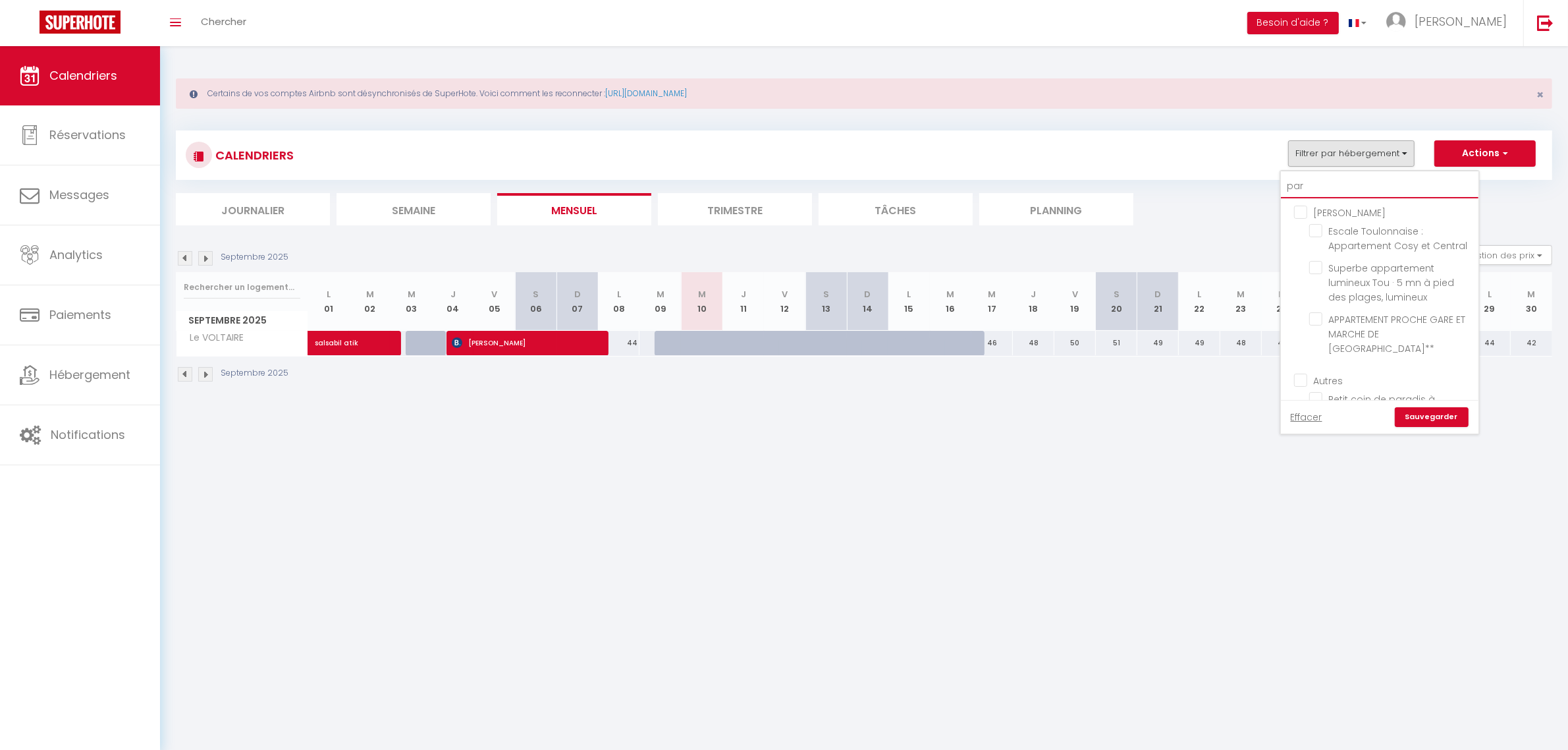
type input "para"
checkbox input "false"
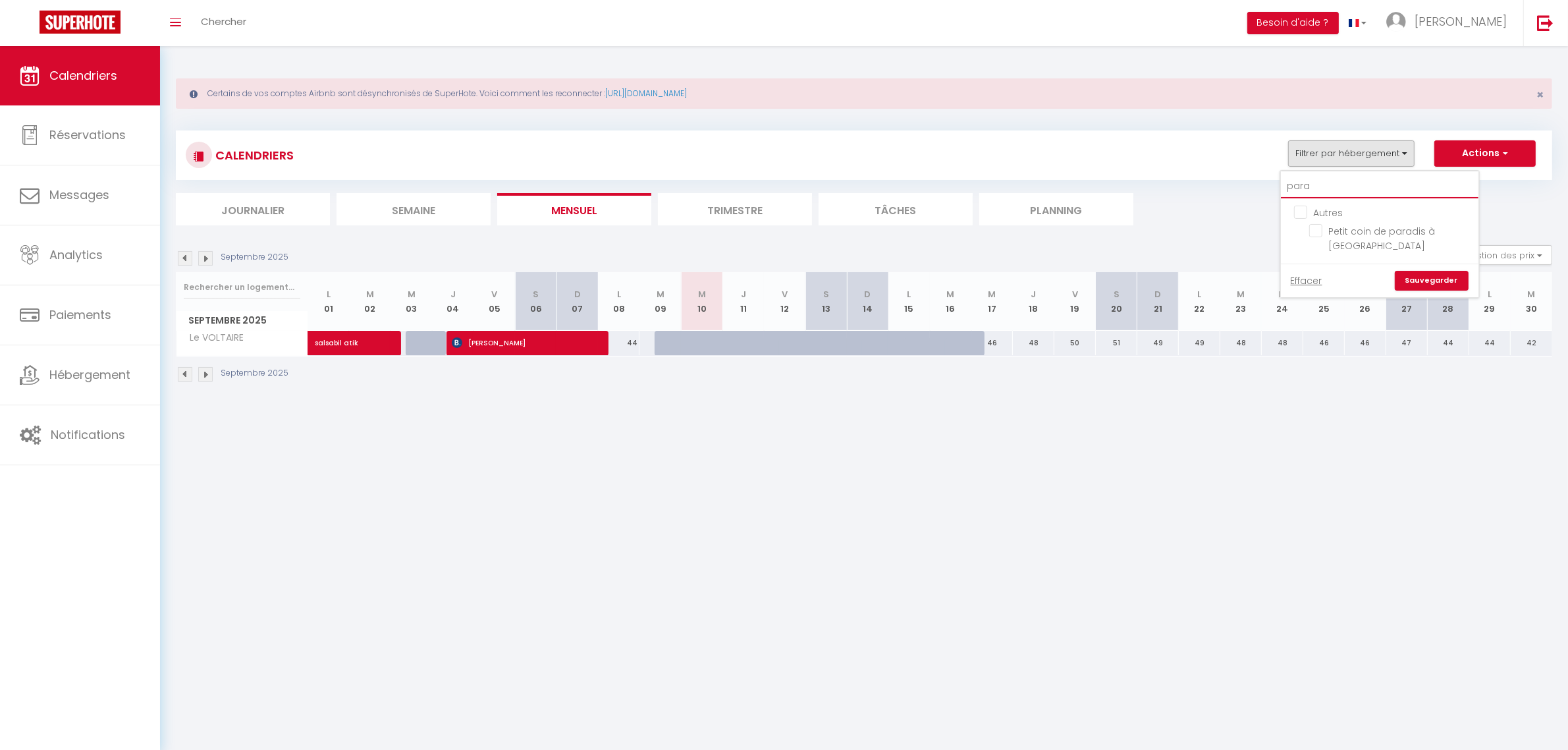
type input "parad"
checkbox input "false"
type input "paradi"
checkbox input "false"
type input "paradi"
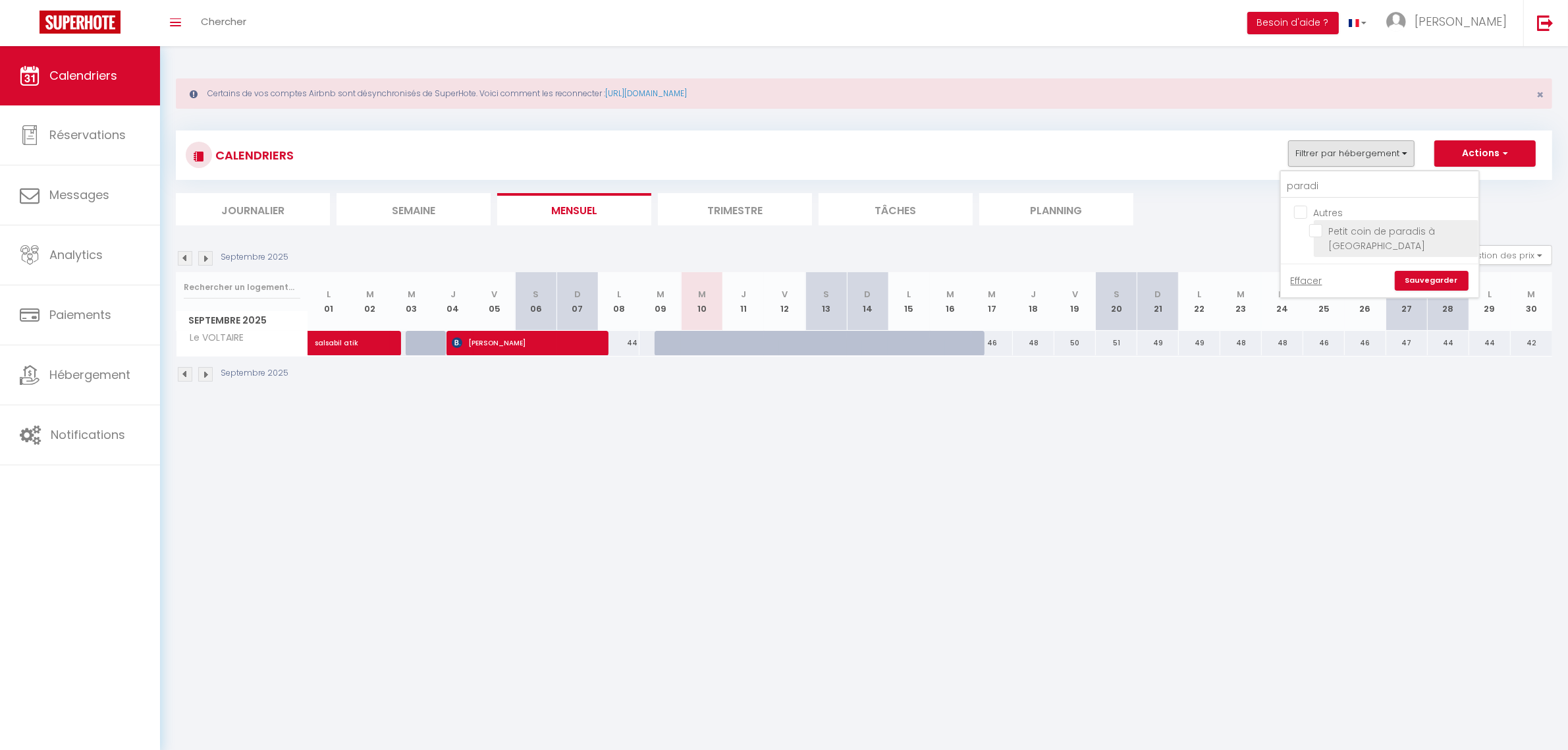
drag, startPoint x: 1312, startPoint y: 230, endPoint x: 1339, endPoint y: 240, distance: 28.8
click at [1312, 231] on input "Petit coin de paradis à [GEOGRAPHIC_DATA]" at bounding box center [1391, 230] width 165 height 14
checkbox input "true"
click at [1415, 271] on link "Sauvegarder" at bounding box center [1431, 281] width 73 height 20
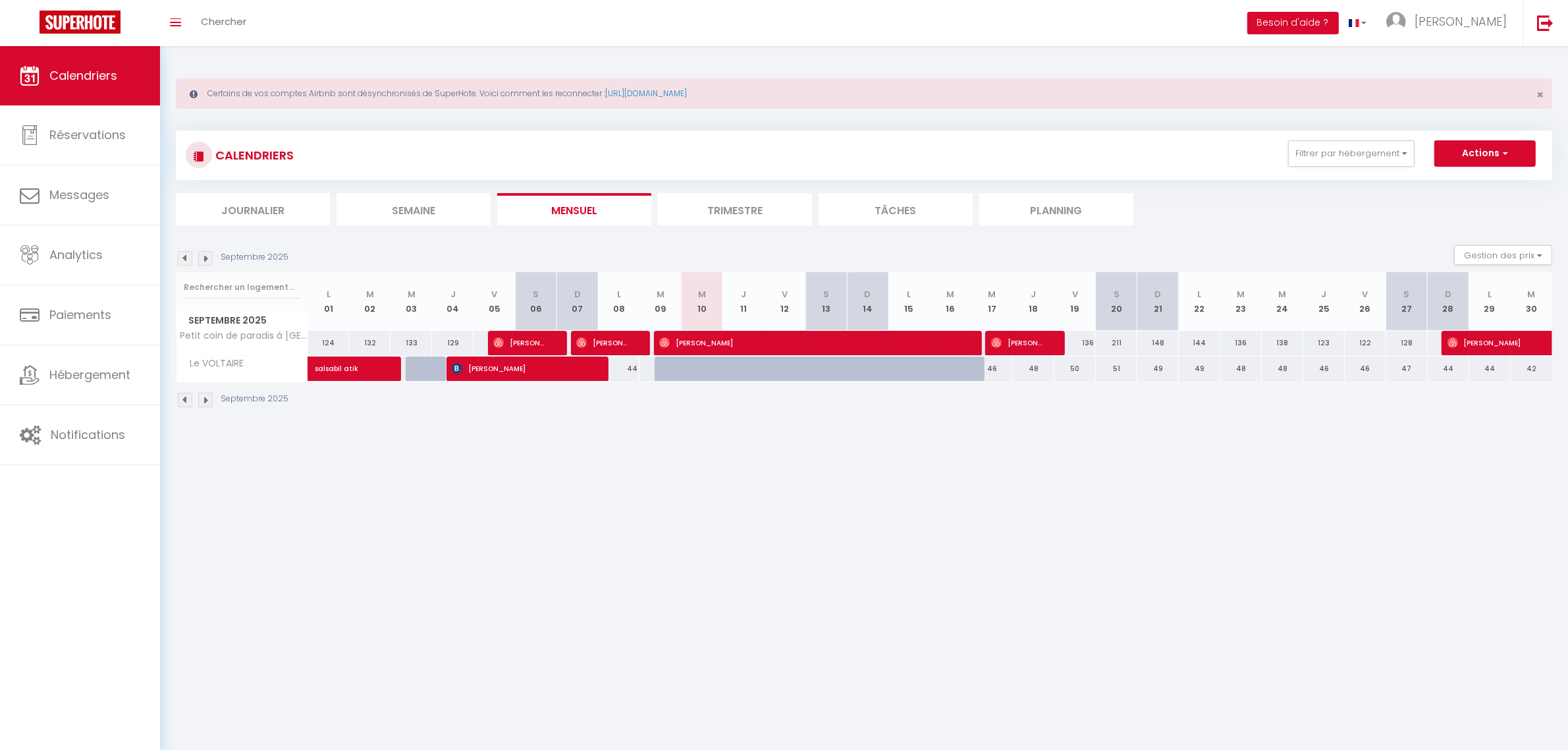
click at [1172, 373] on div "49" at bounding box center [1158, 368] width 42 height 24
select select "1"
type input "Dim 21 Septembre 2025"
type input "Lun 22 Septembre 2025"
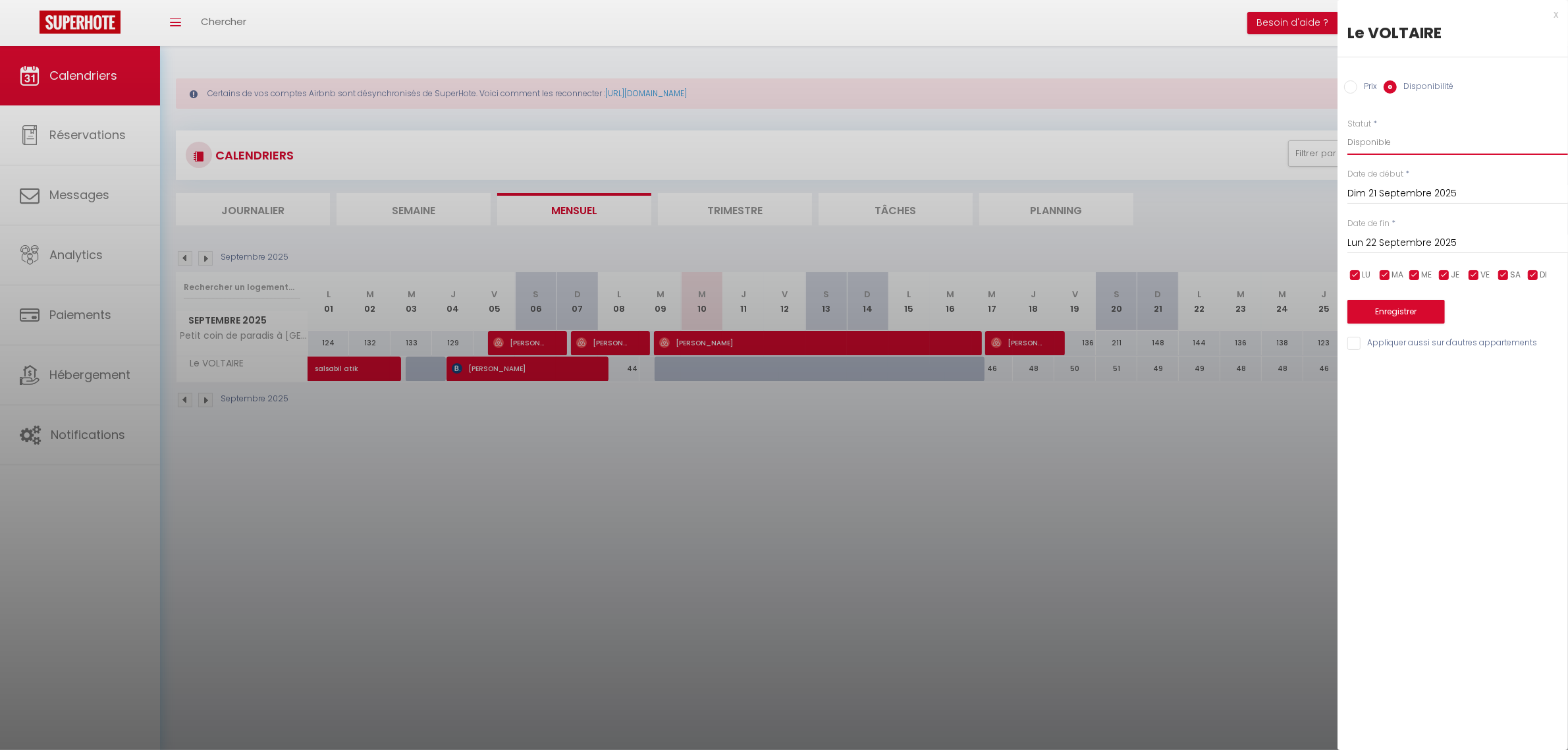
click at [1378, 145] on select "Disponible Indisponible" at bounding box center [1457, 142] width 220 height 25
select select "0"
click at [1348, 130] on select "Disponible Indisponible" at bounding box center [1457, 142] width 220 height 25
click at [1383, 315] on button "Enregistrer" at bounding box center [1397, 312] width 98 height 24
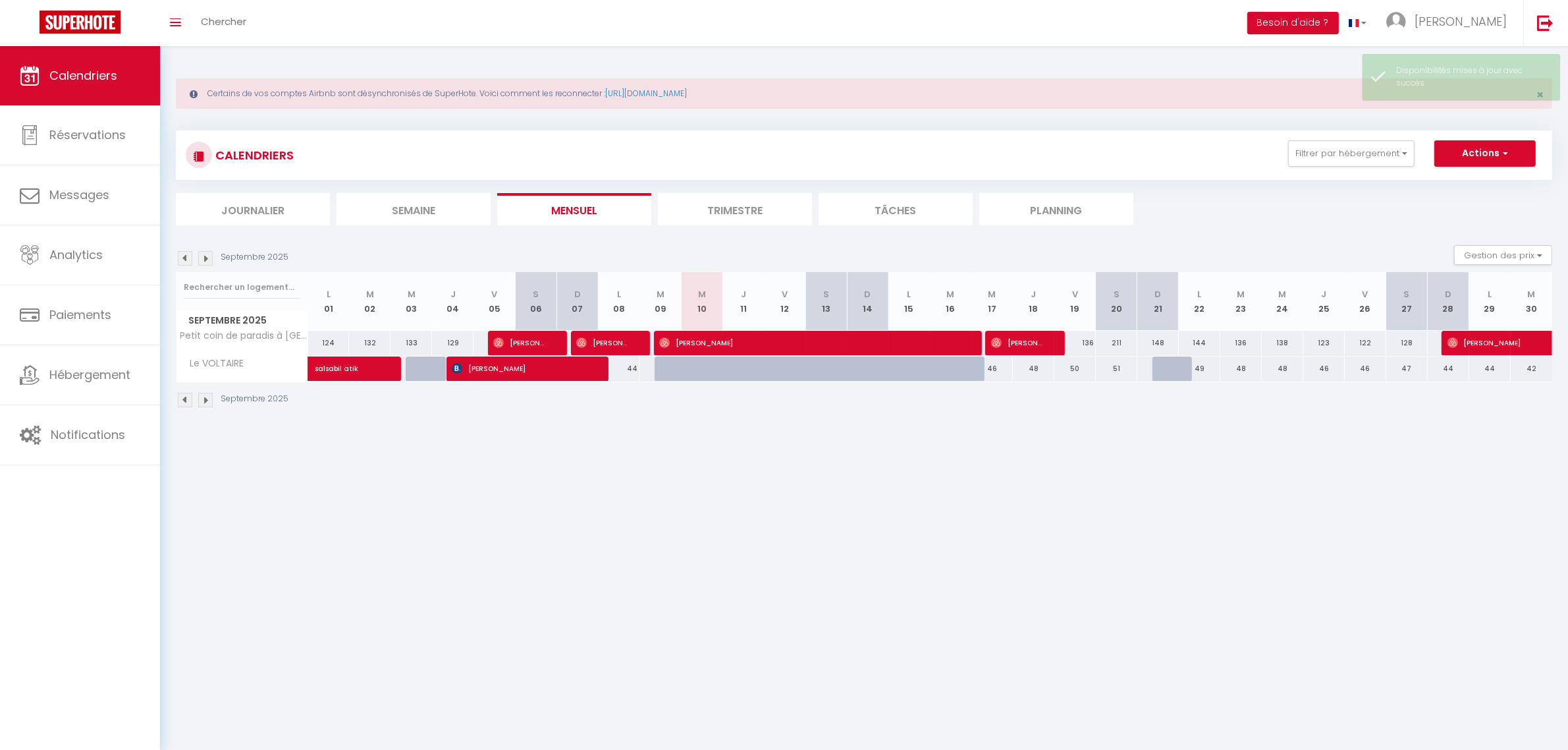
drag, startPoint x: 1169, startPoint y: 369, endPoint x: 1167, endPoint y: 363, distance: 6.3
click at [1167, 363] on div at bounding box center [1173, 369] width 42 height 25
select select "1"
type input "Dim 21 Septembre 2025"
type input "Lun 22 Septembre 2025"
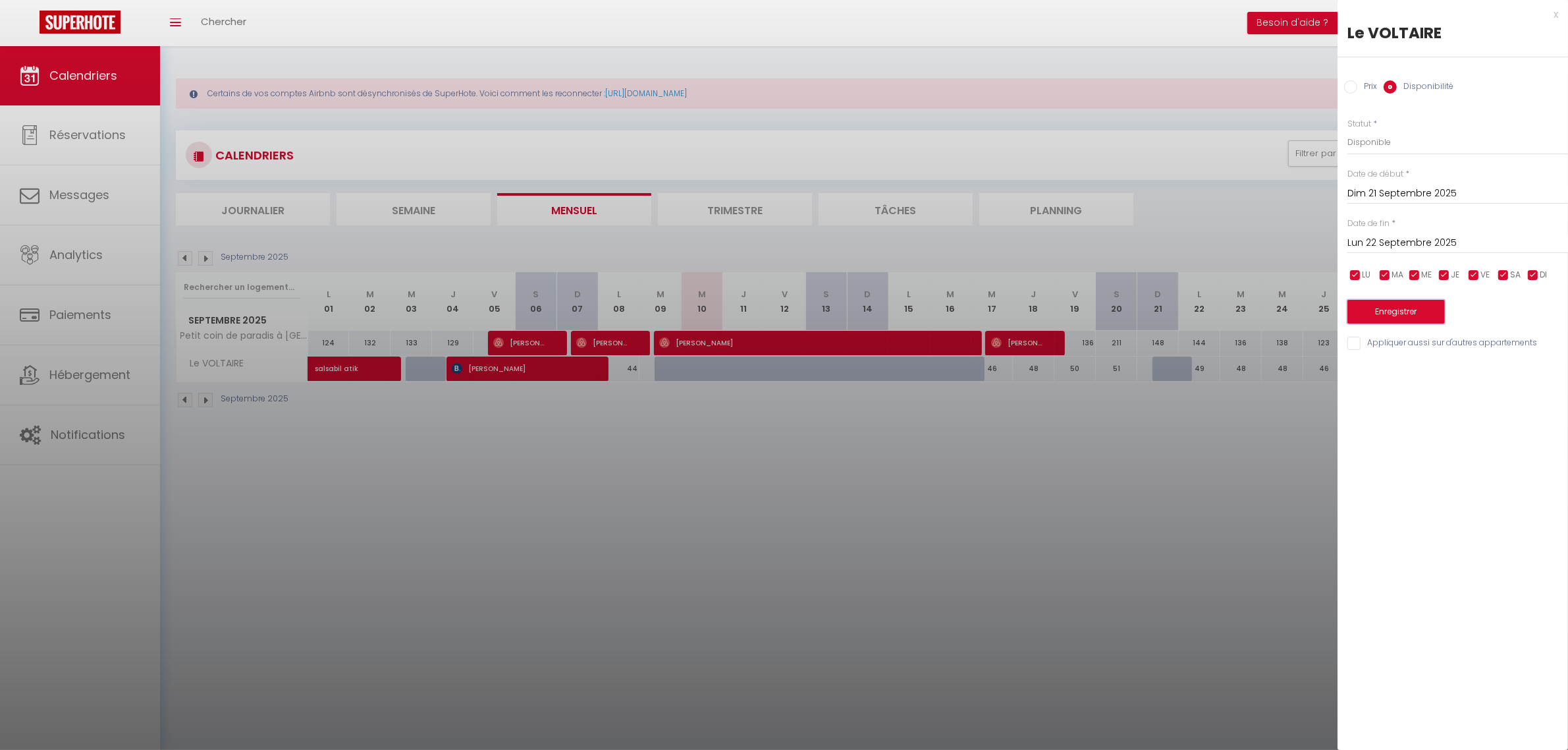
click at [1381, 307] on button "Enregistrer" at bounding box center [1397, 312] width 98 height 24
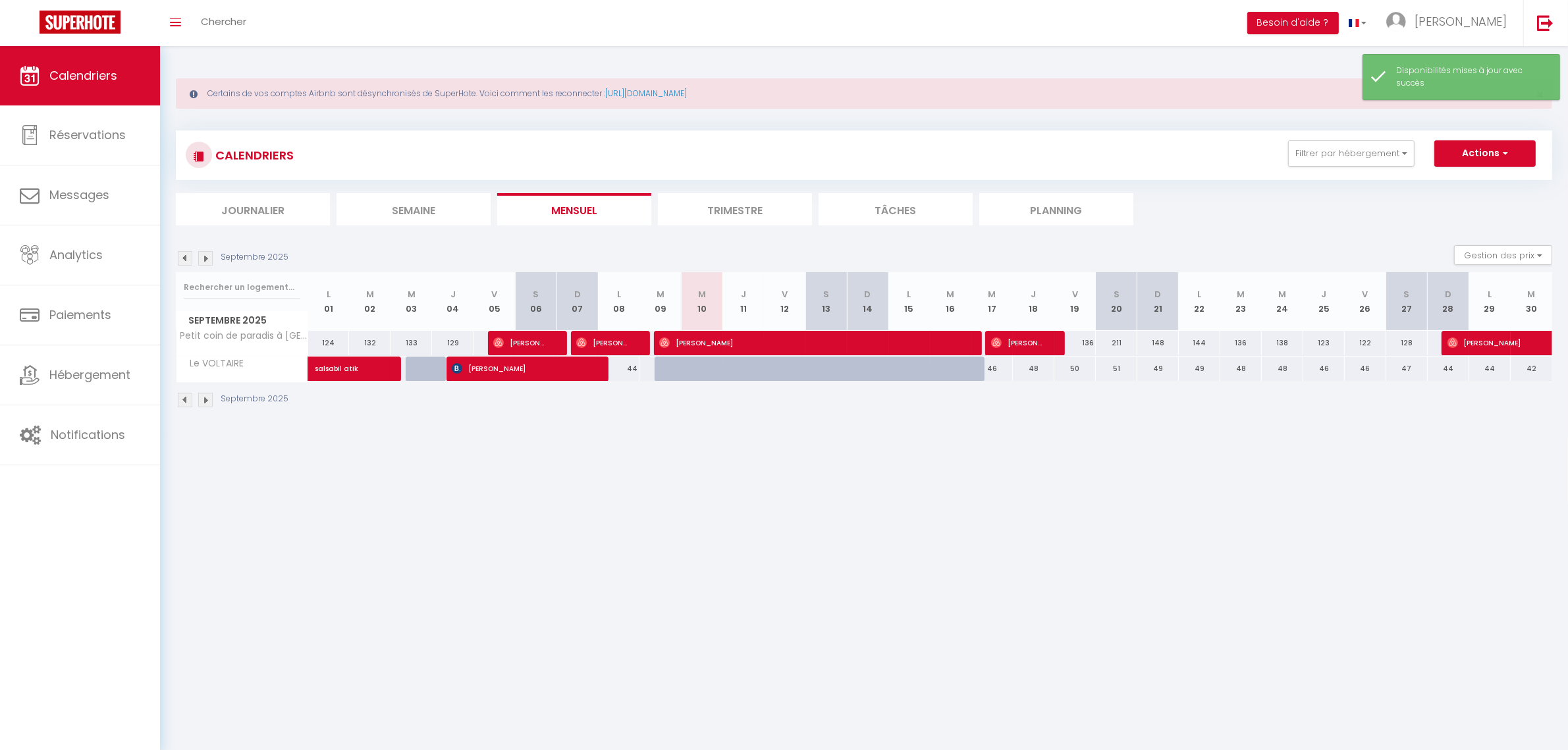
click at [1166, 345] on div "148" at bounding box center [1158, 343] width 42 height 24
select select "1"
type input "Dim 21 Septembre 2025"
type input "Lun 22 Septembre 2025"
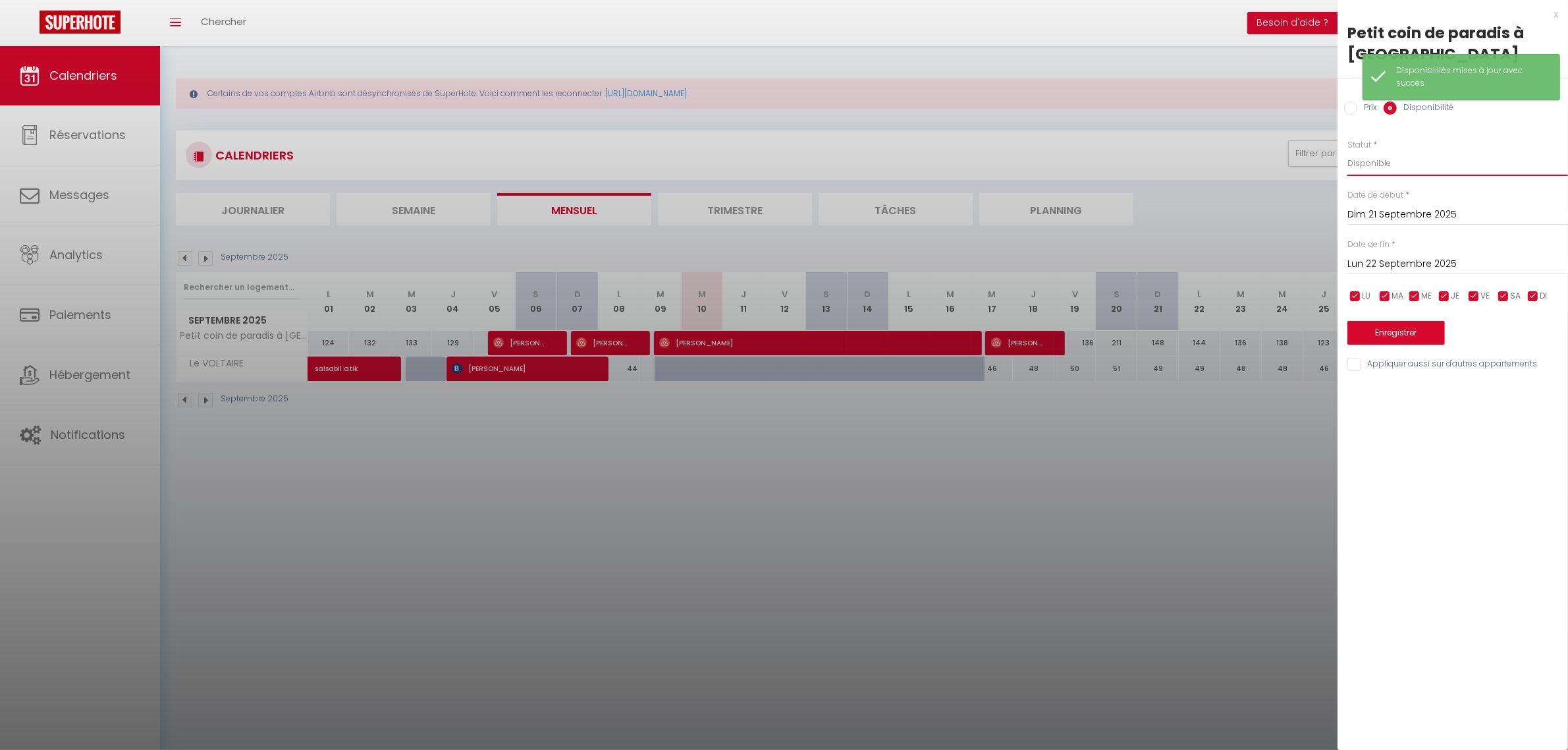
click at [1381, 159] on select "Disponible Indisponible" at bounding box center [1457, 163] width 220 height 25
select select "0"
click at [1348, 151] on select "Disponible Indisponible" at bounding box center [1457, 163] width 220 height 25
click at [1376, 334] on button "Enregistrer" at bounding box center [1397, 333] width 98 height 24
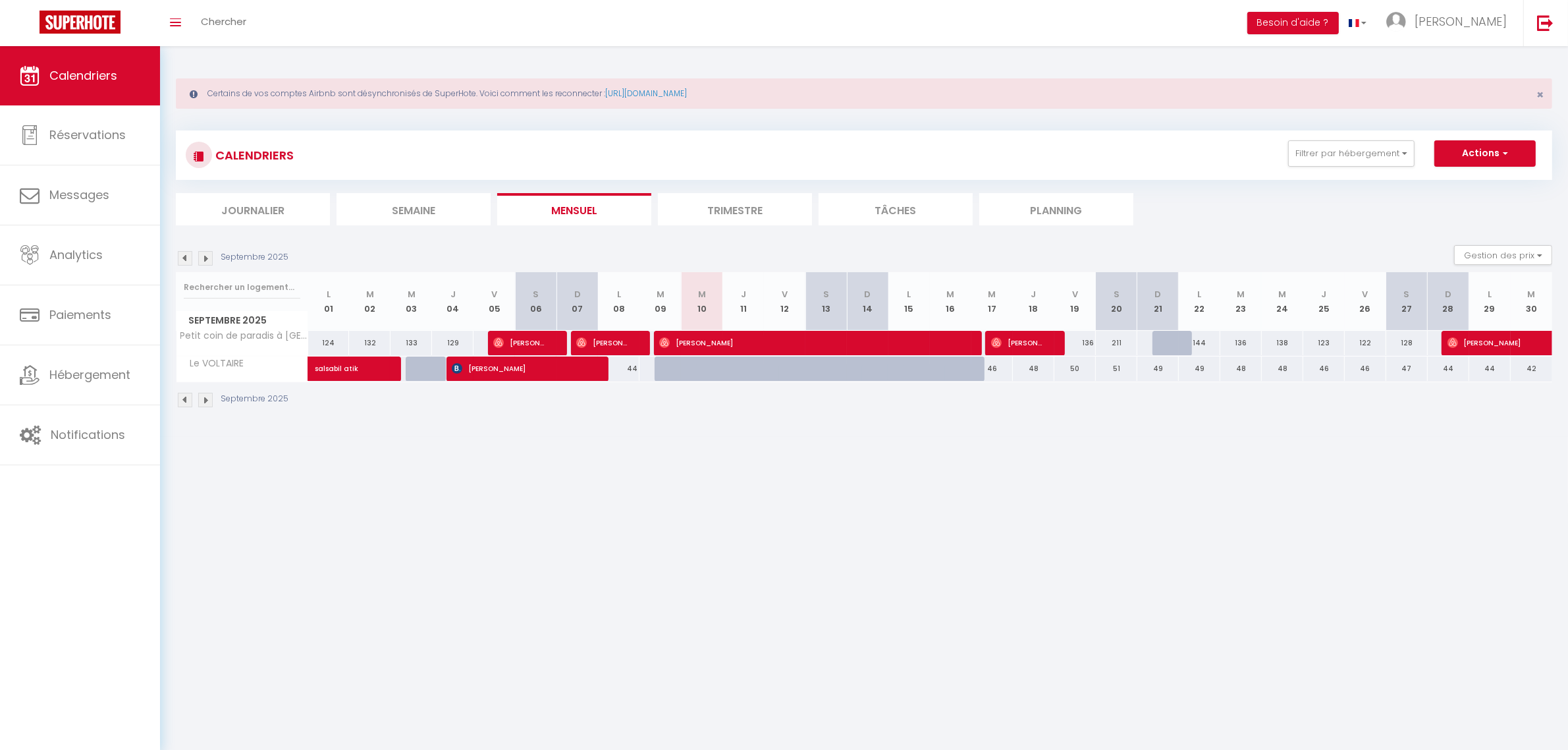
click at [209, 254] on img at bounding box center [206, 258] width 15 height 15
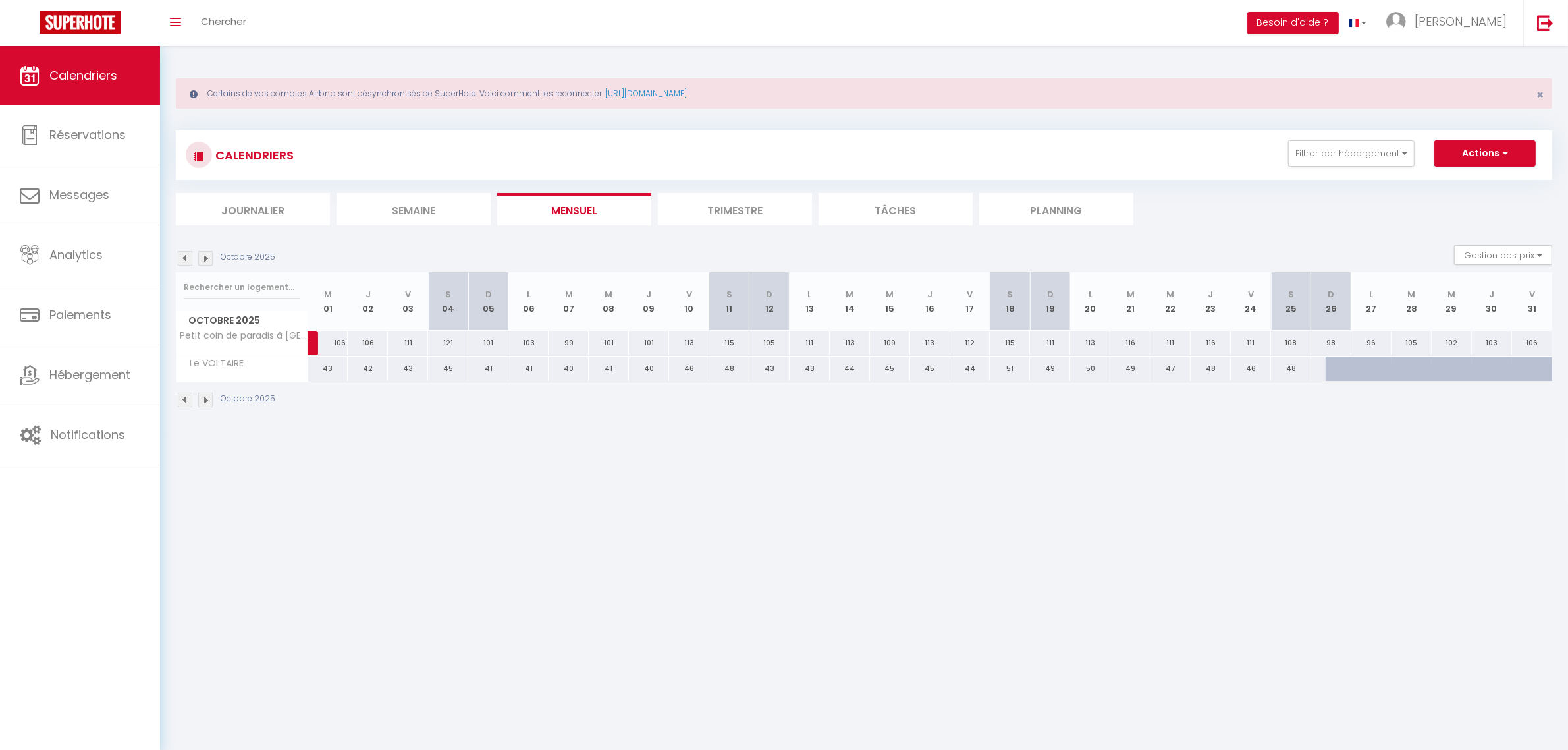
click at [182, 254] on img at bounding box center [185, 258] width 15 height 15
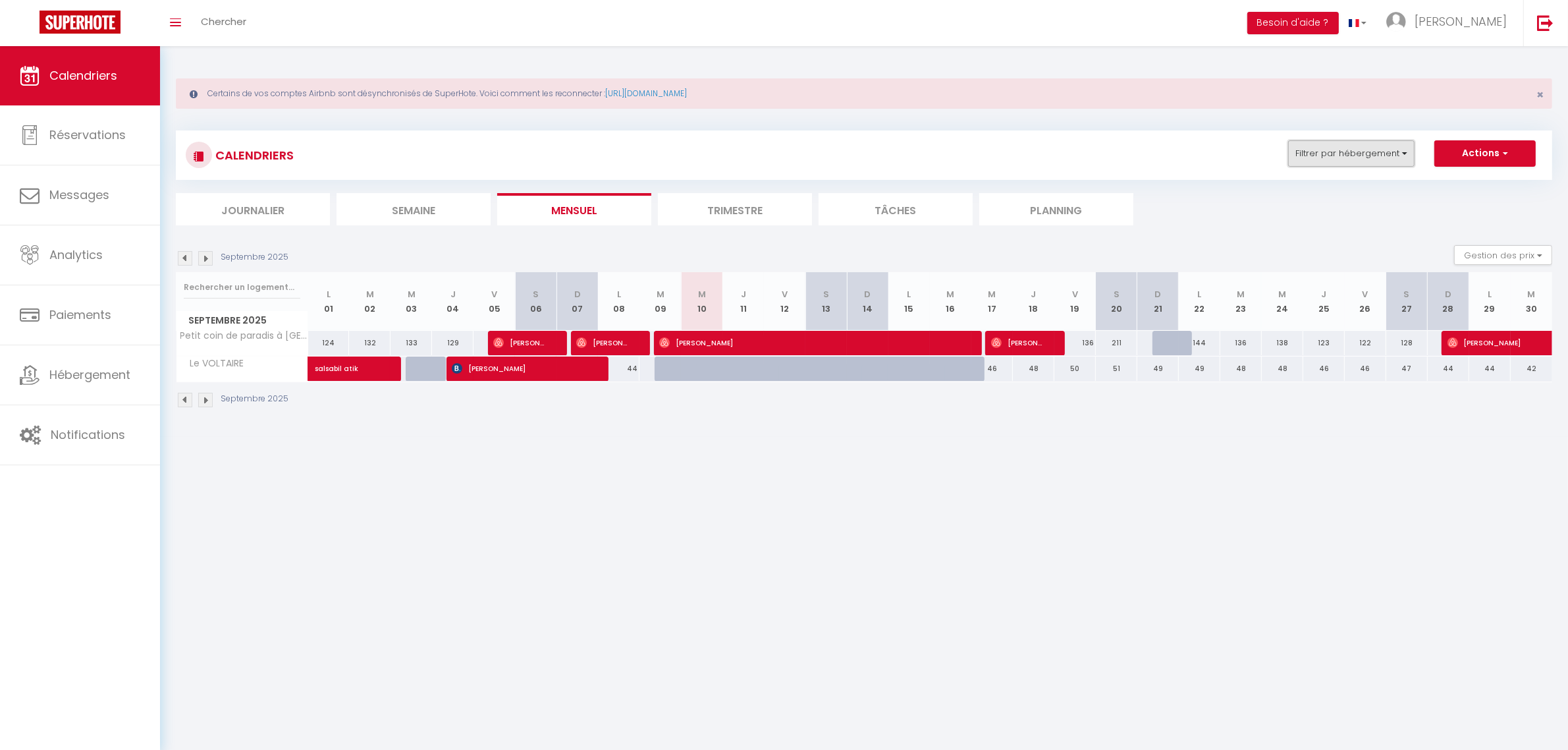
click at [1398, 151] on button "Filtrer par hébergement" at bounding box center [1350, 153] width 126 height 26
click at [1316, 230] on input "Petit coin de paradis à [GEOGRAPHIC_DATA]" at bounding box center [1391, 230] width 165 height 14
checkbox input "false"
click at [1331, 190] on input "paradi" at bounding box center [1379, 187] width 198 height 24
type input "p"
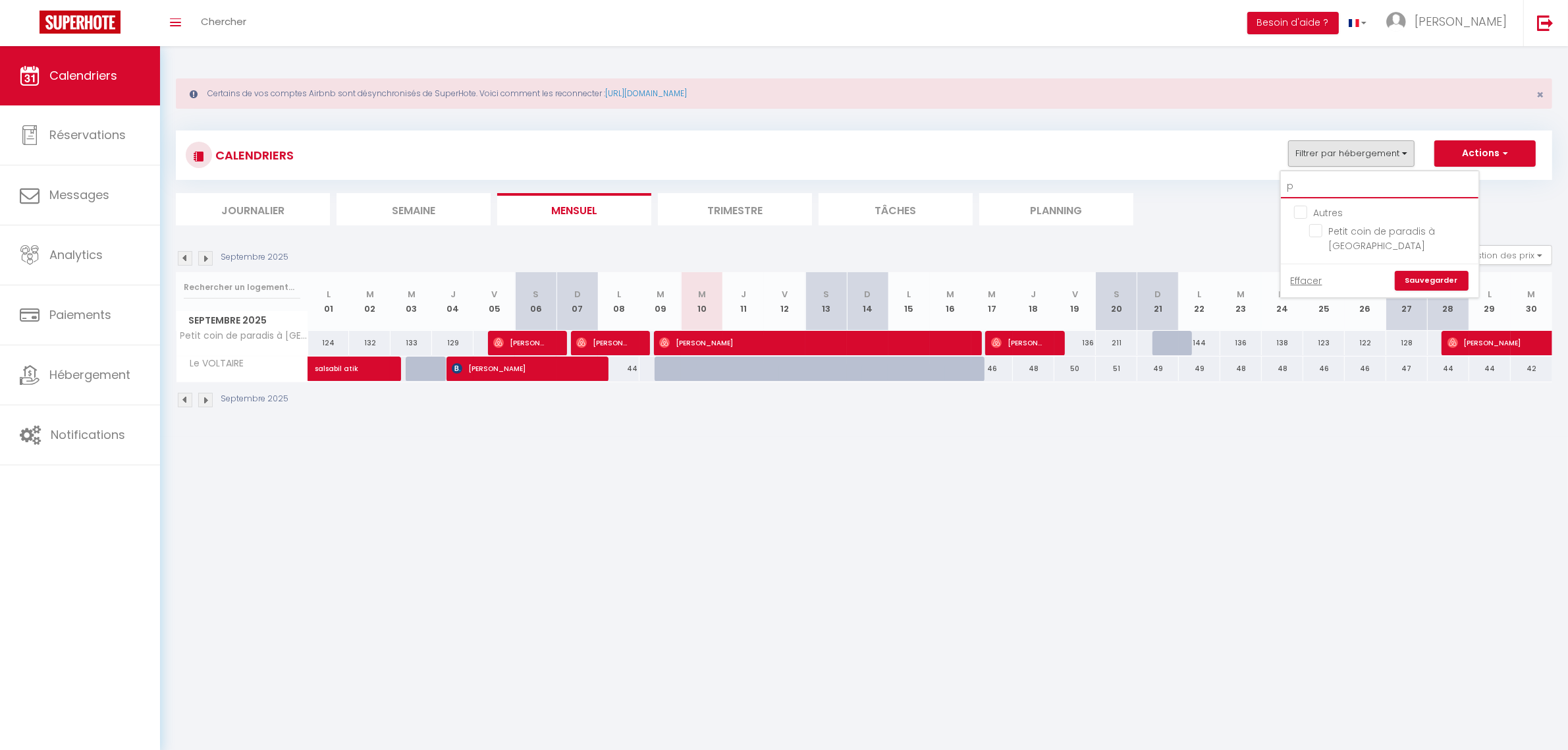
checkbox input "false"
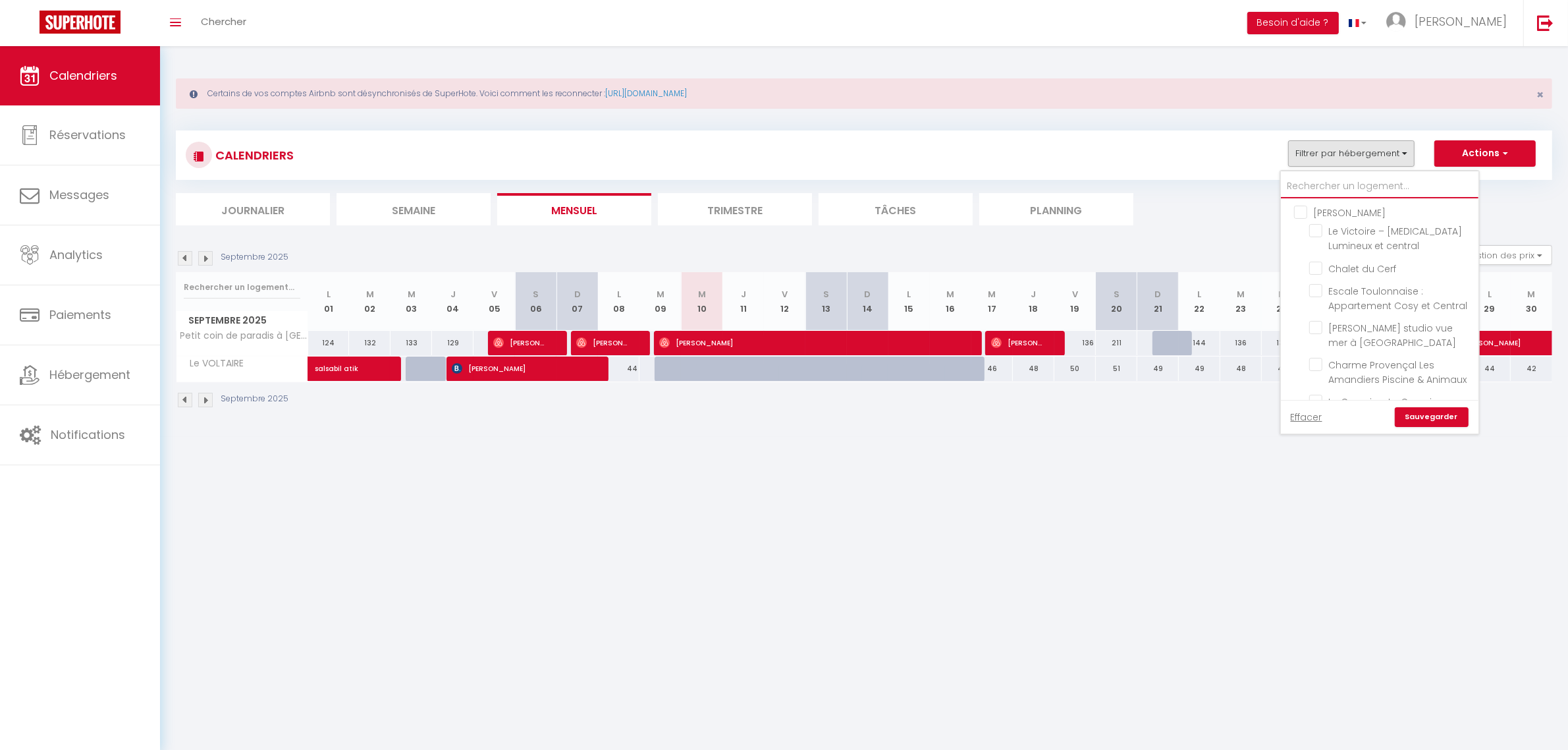
type input "p"
checkbox input "false"
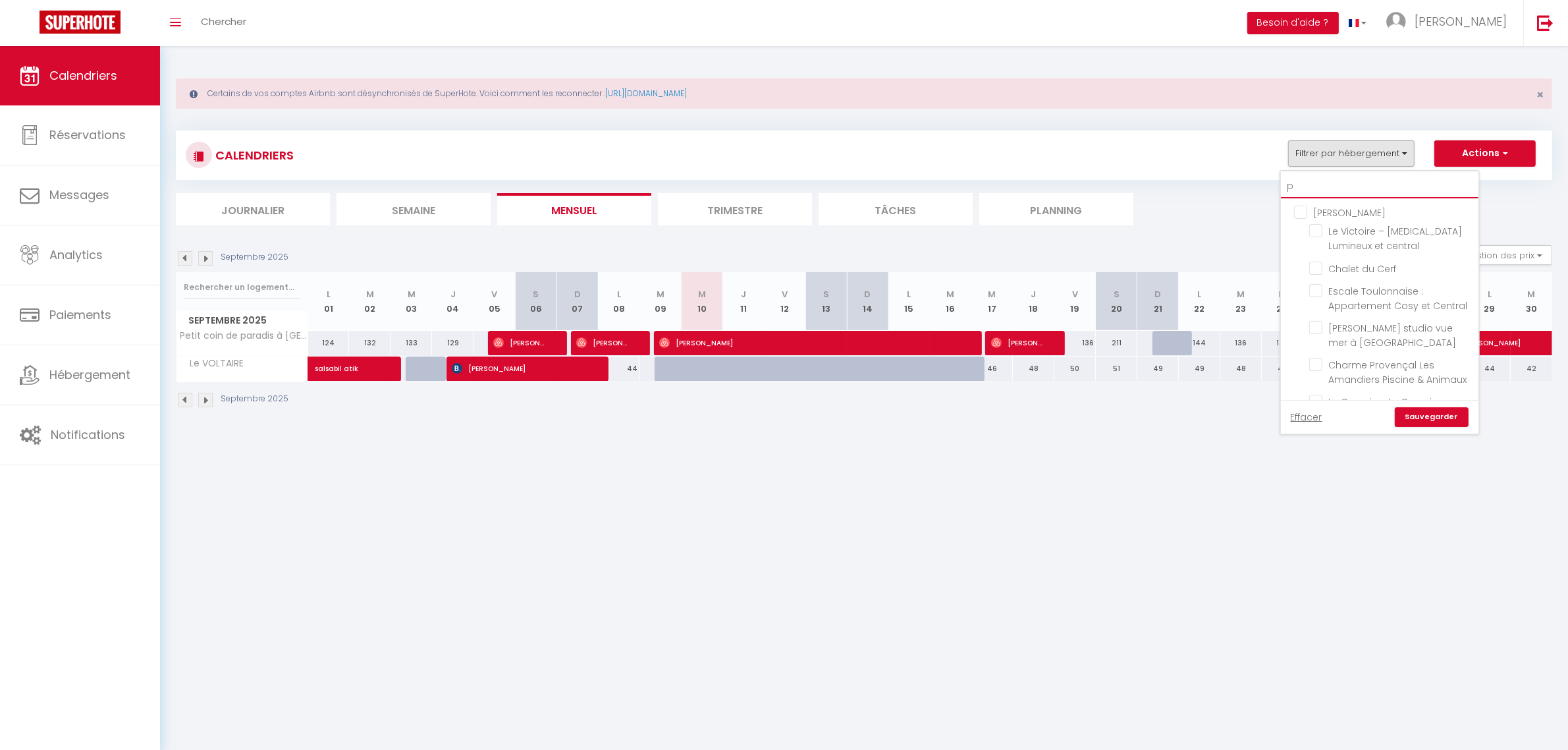
checkbox input "false"
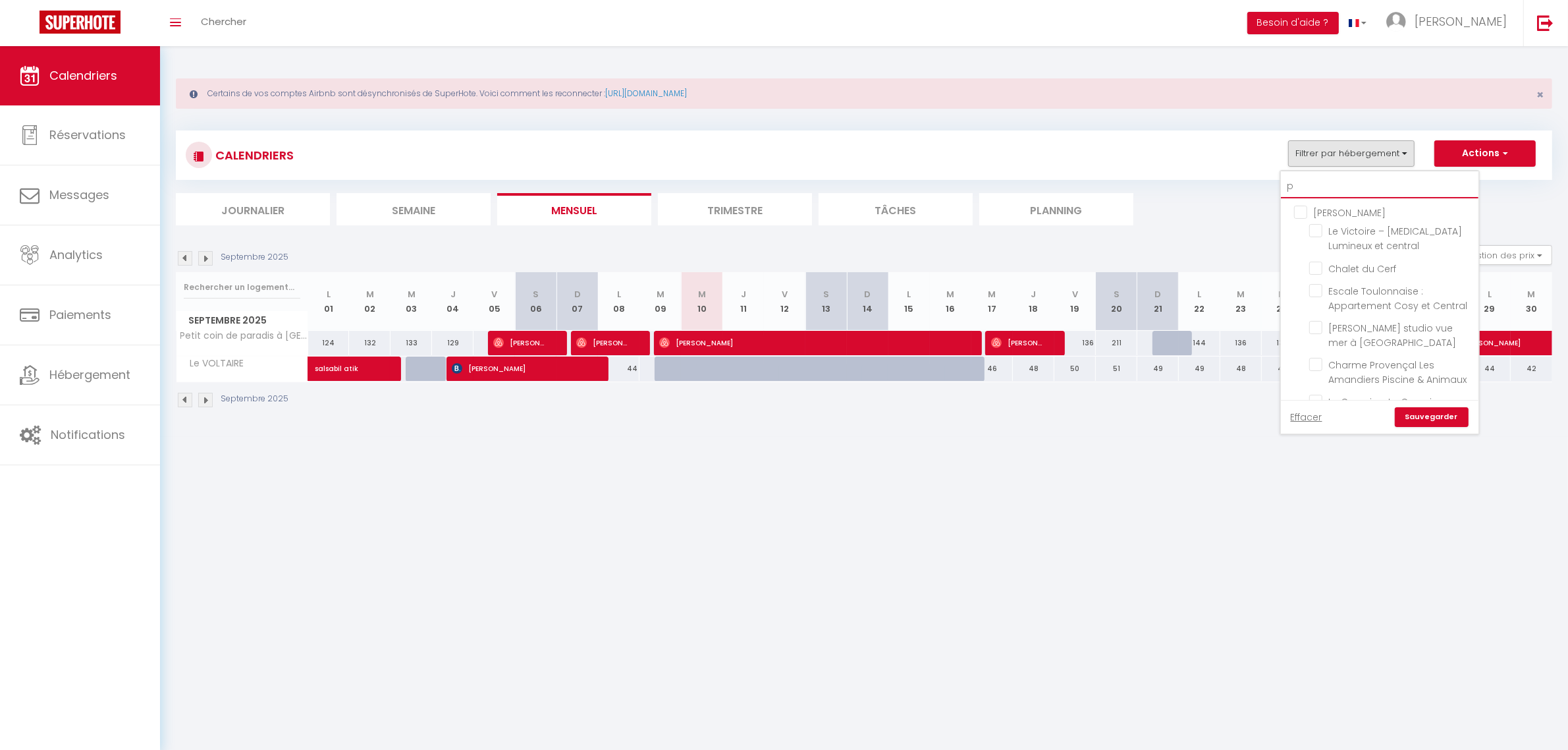
checkbox input "false"
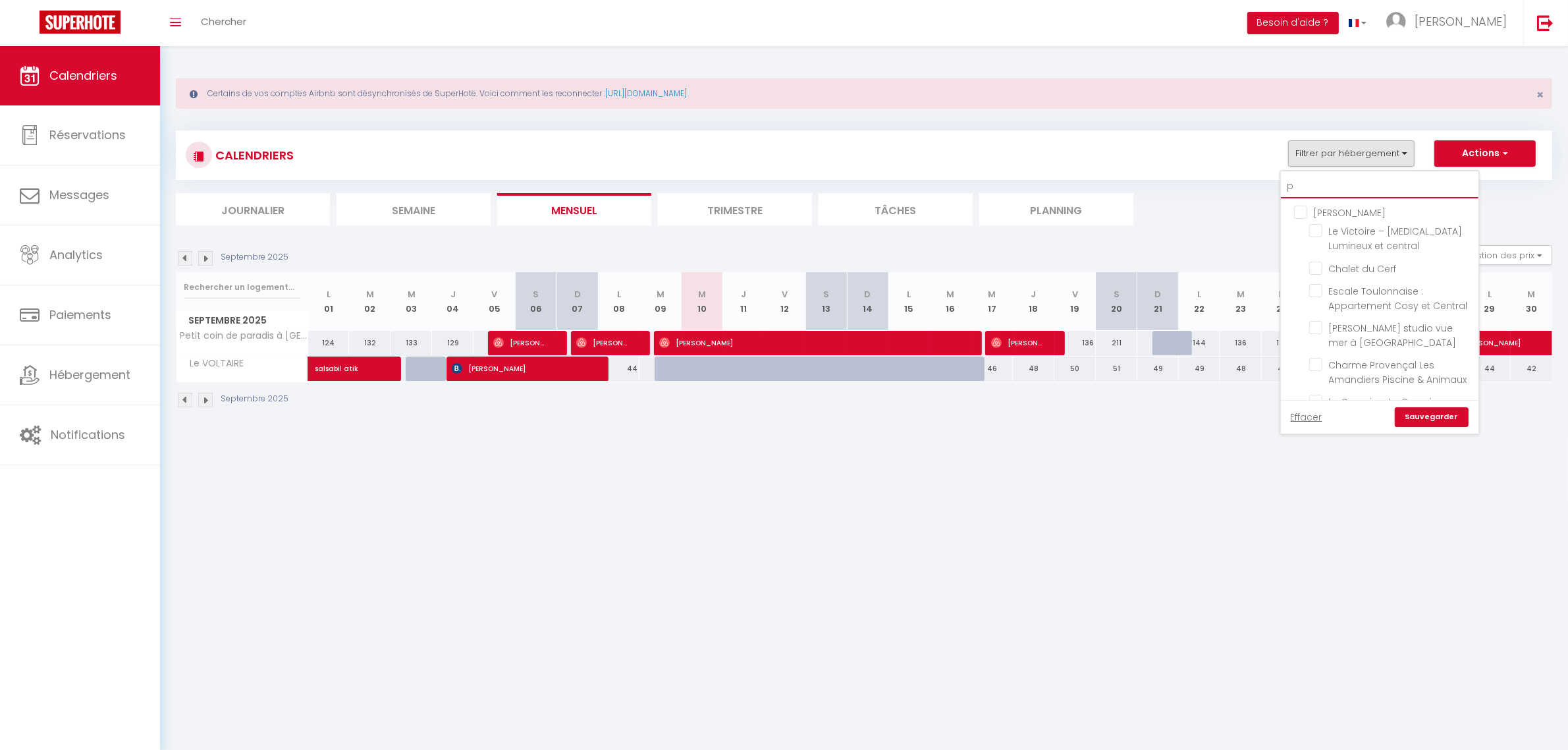
checkbox input "false"
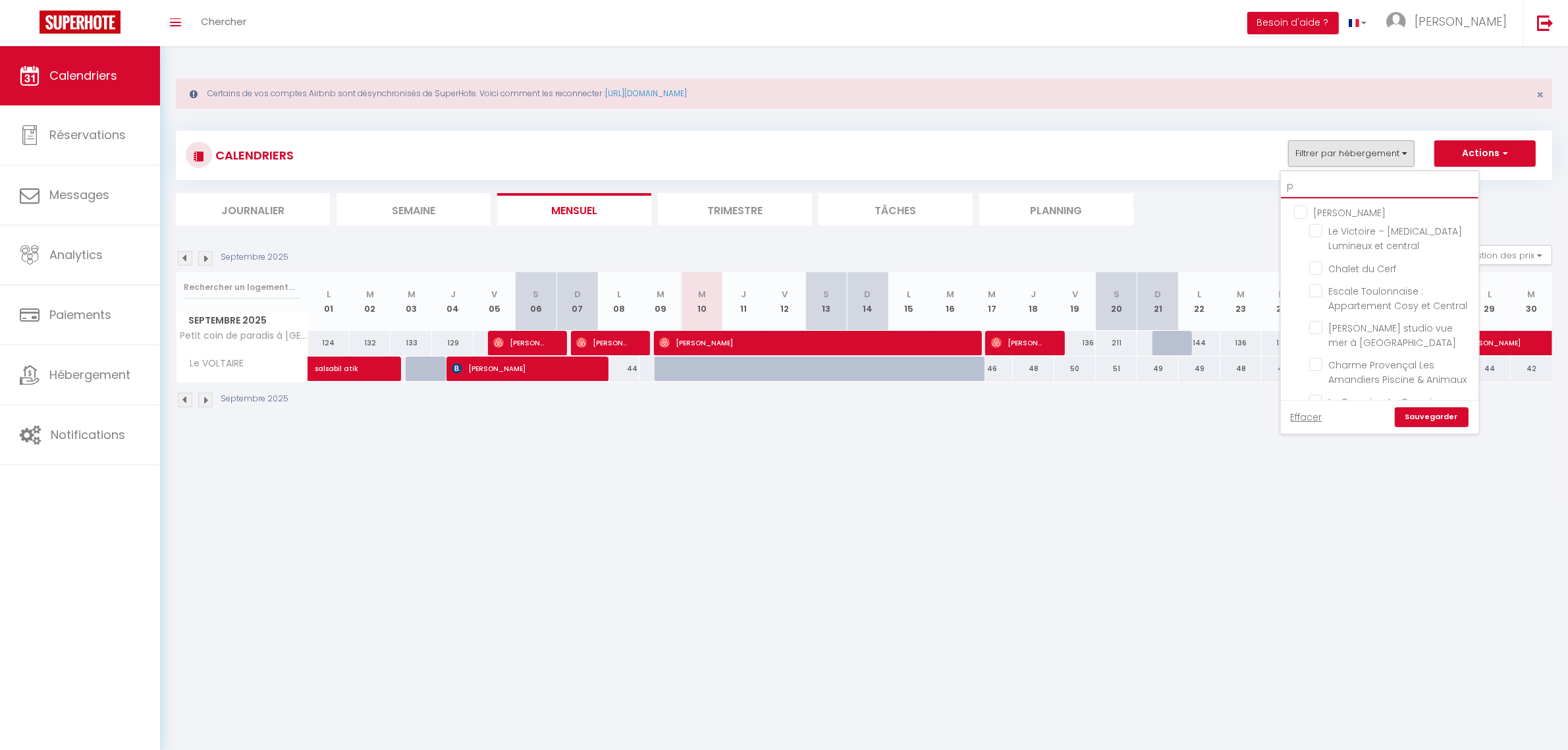
checkbox input "false"
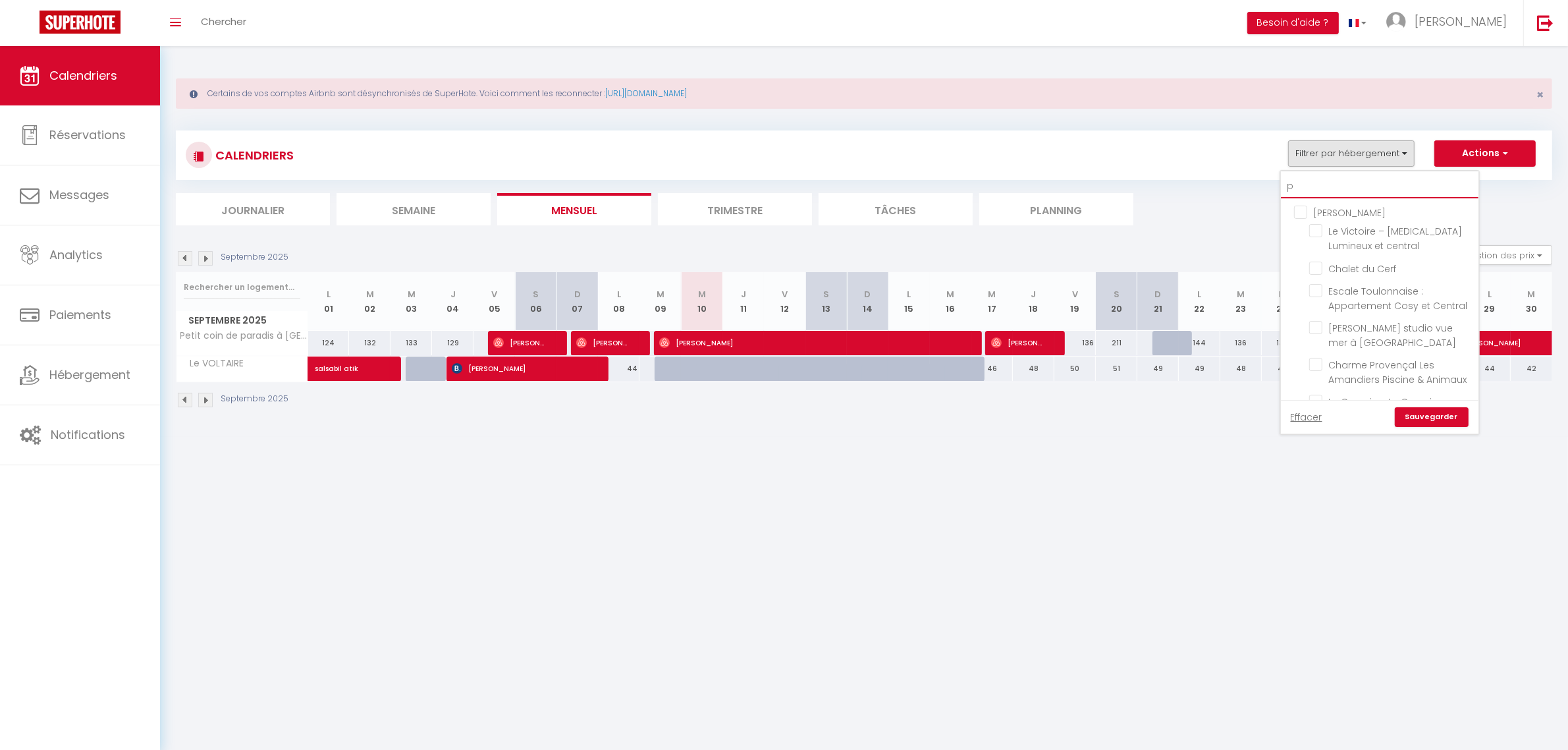
checkbox input "false"
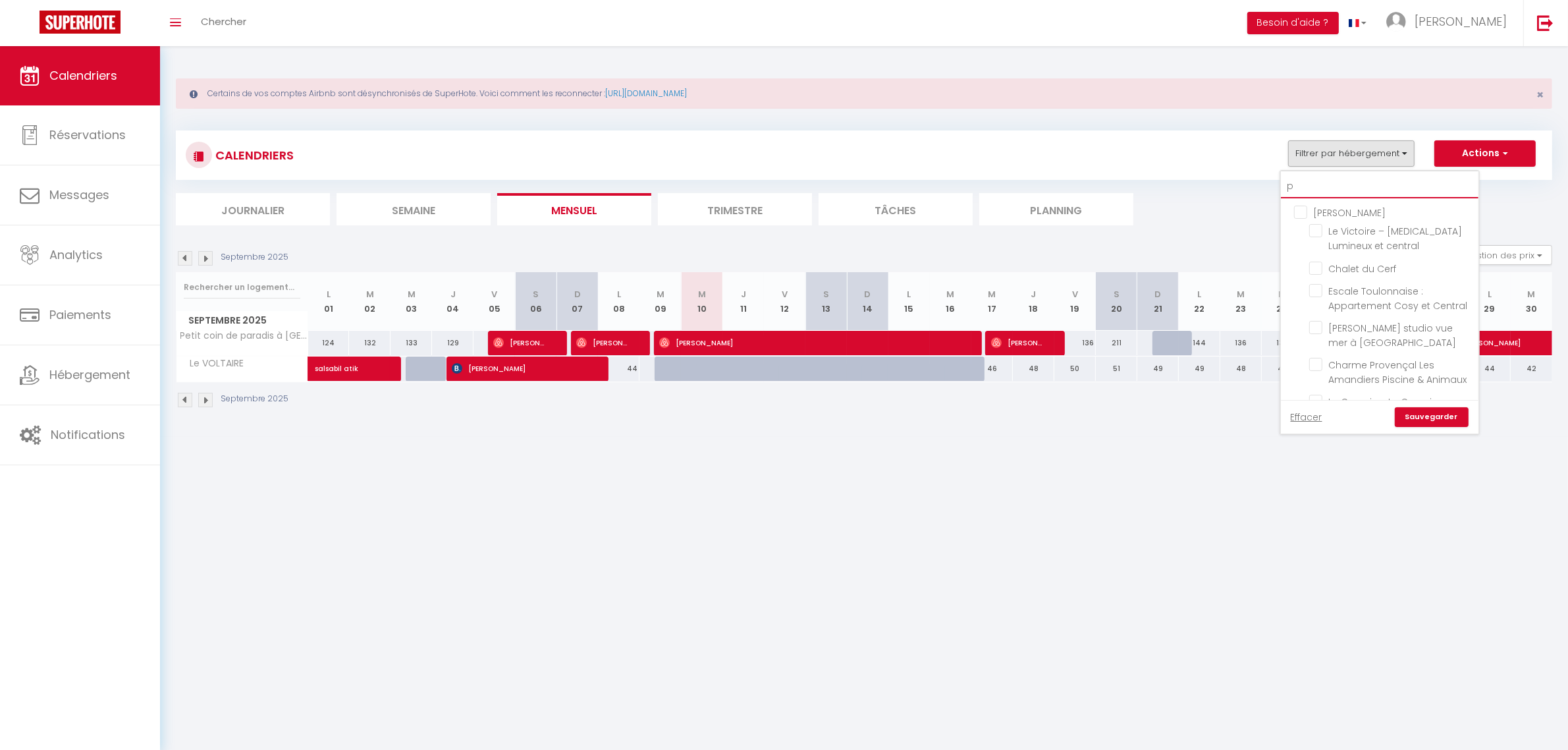
checkbox input "false"
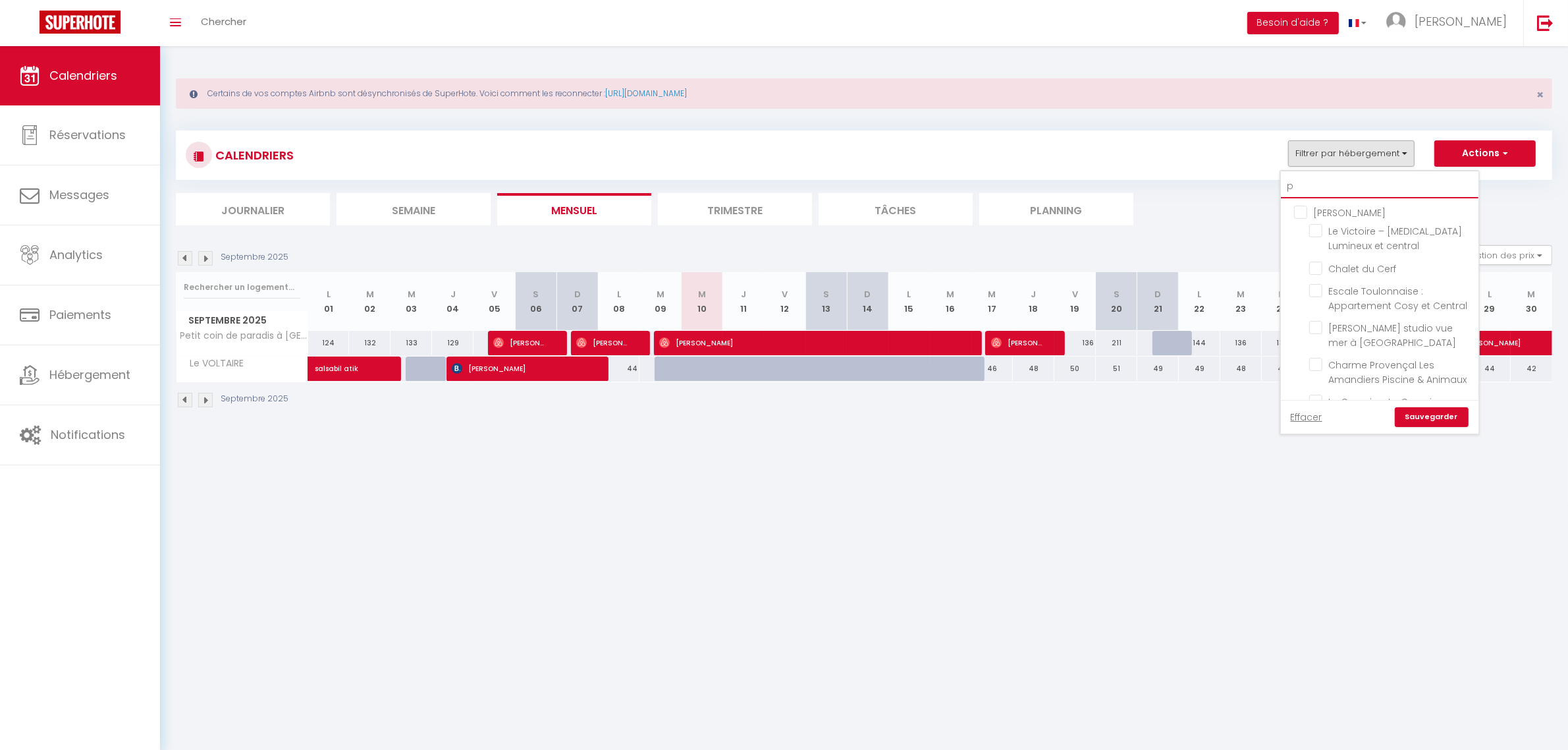
checkbox input "false"
type input "pr"
checkbox input "false"
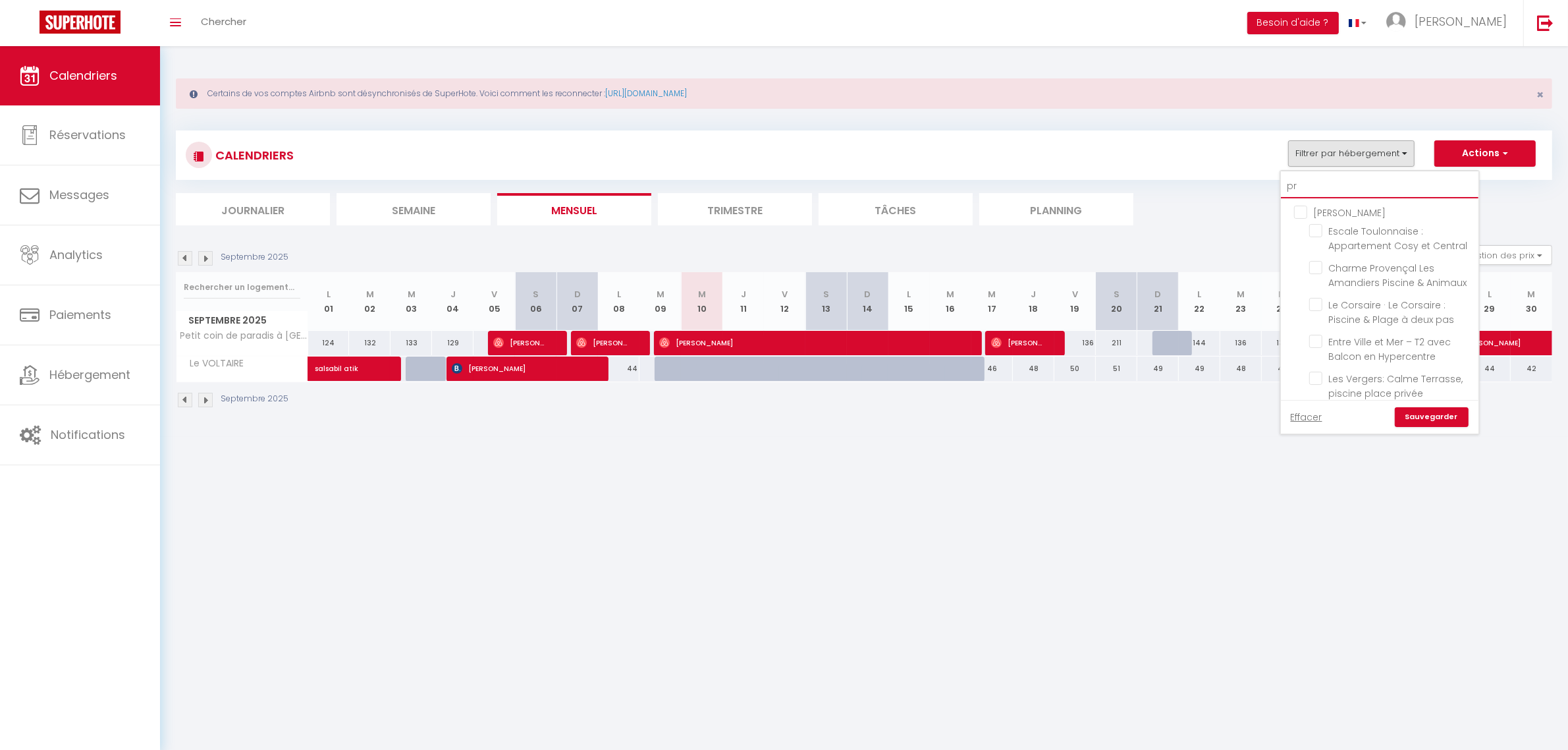
checkbox input "false"
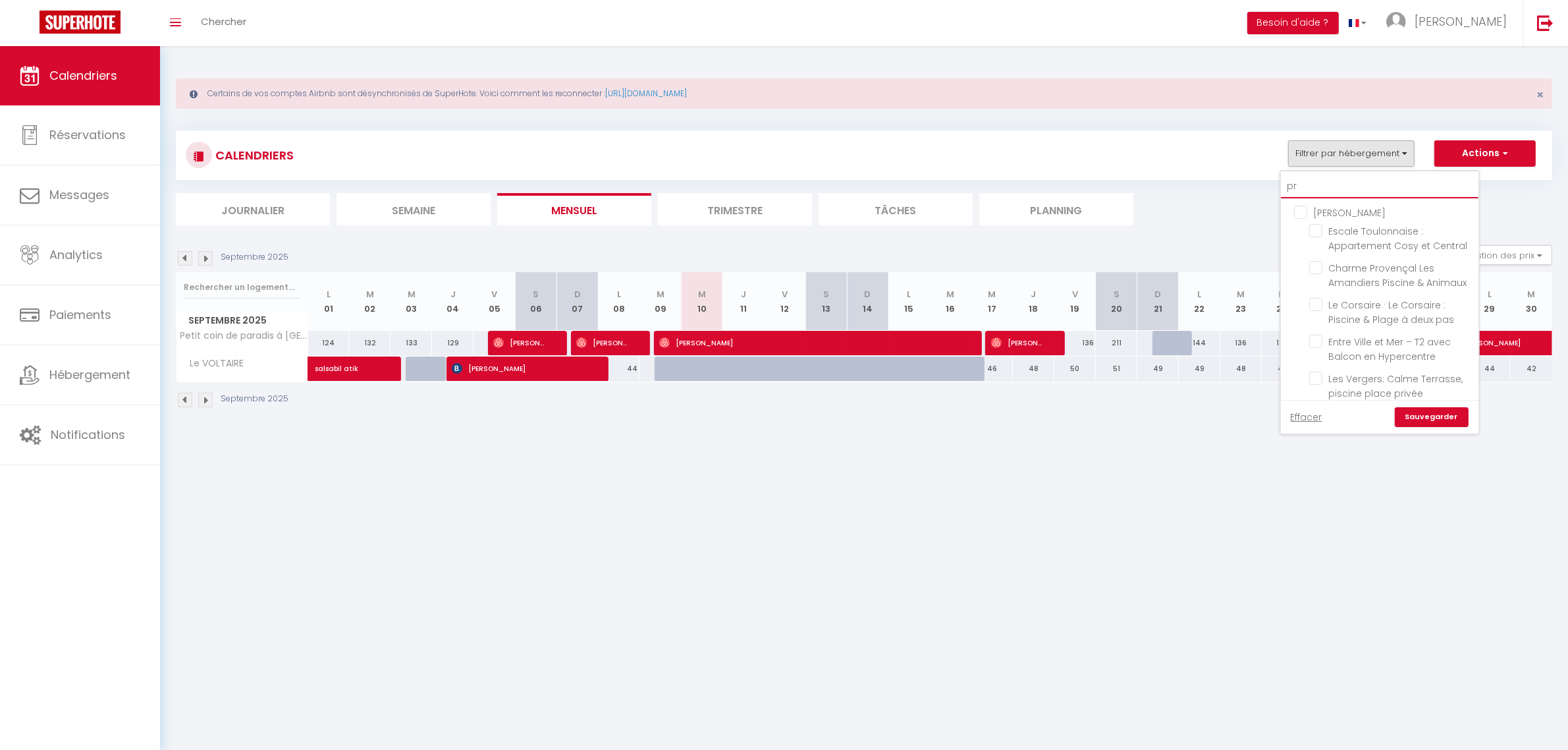
checkbox input "false"
type input "pro"
checkbox input "false"
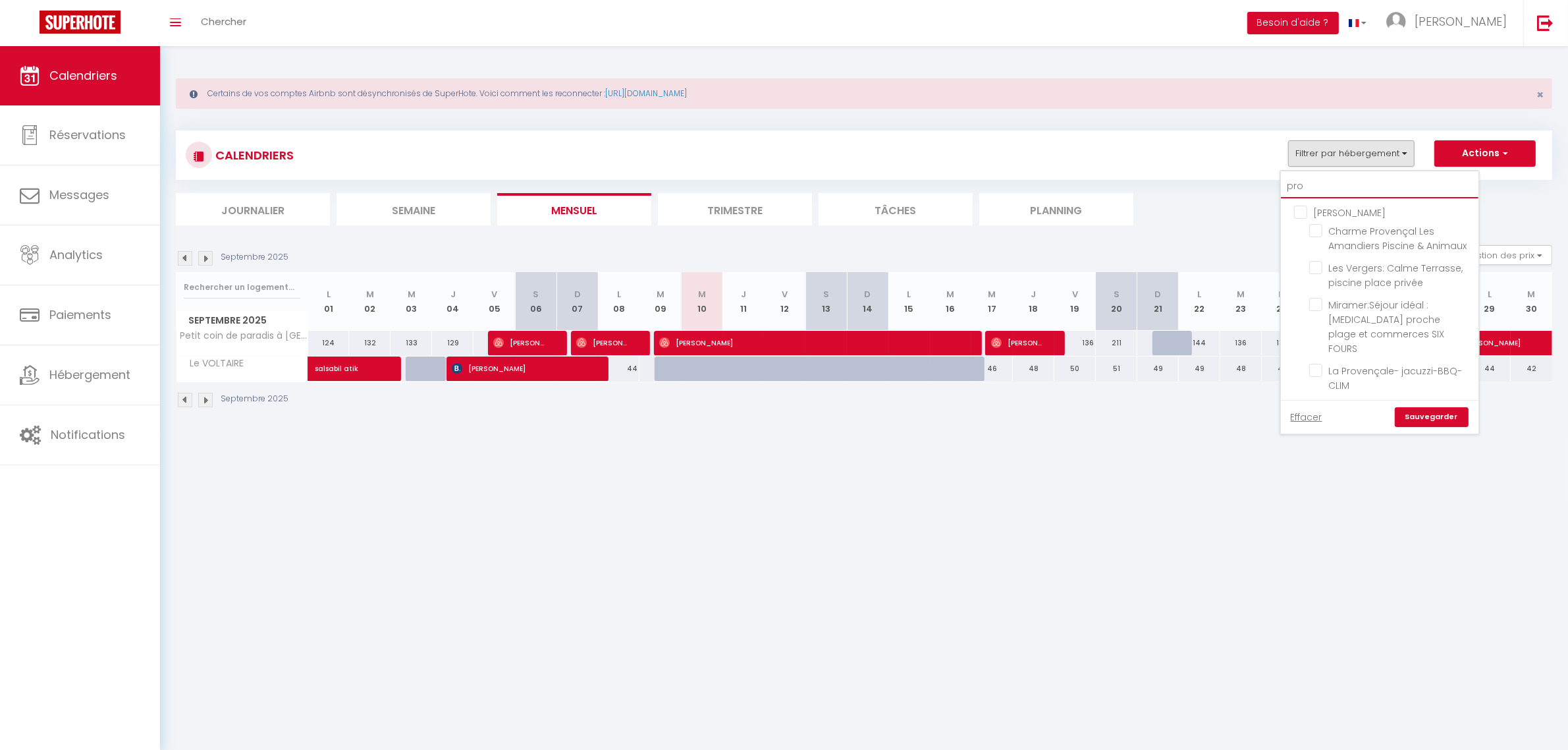
checkbox input "false"
type input "proc"
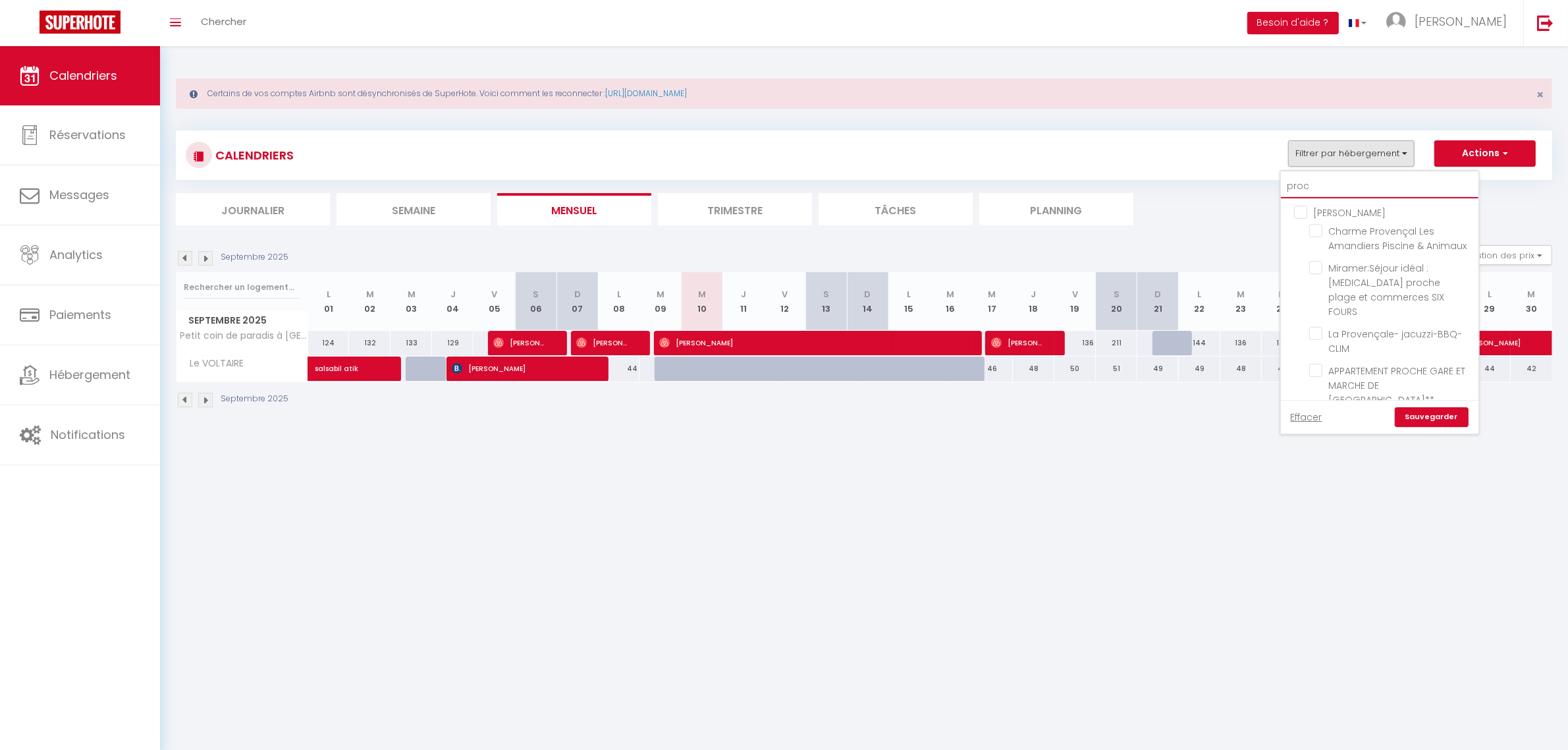
checkbox input "false"
type input "proch"
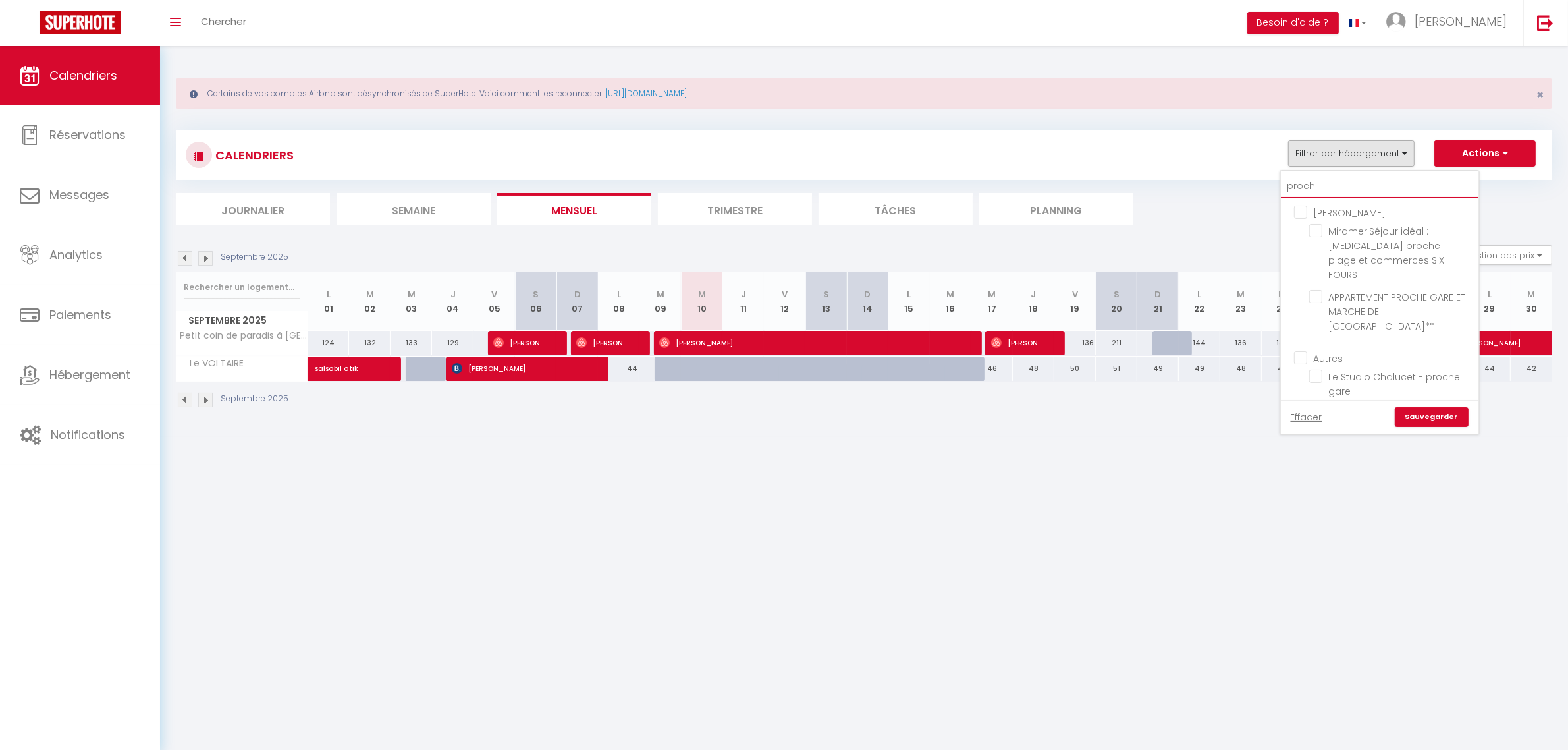
checkbox input "false"
click at [1317, 290] on input "APPARTEMENT PROCHE GARE ET MARCHE DE [GEOGRAPHIC_DATA]**" at bounding box center [1391, 297] width 165 height 14
click at [1429, 414] on link "Sauvegarder" at bounding box center [1431, 417] width 73 height 20
